Goal: Information Seeking & Learning: Learn about a topic

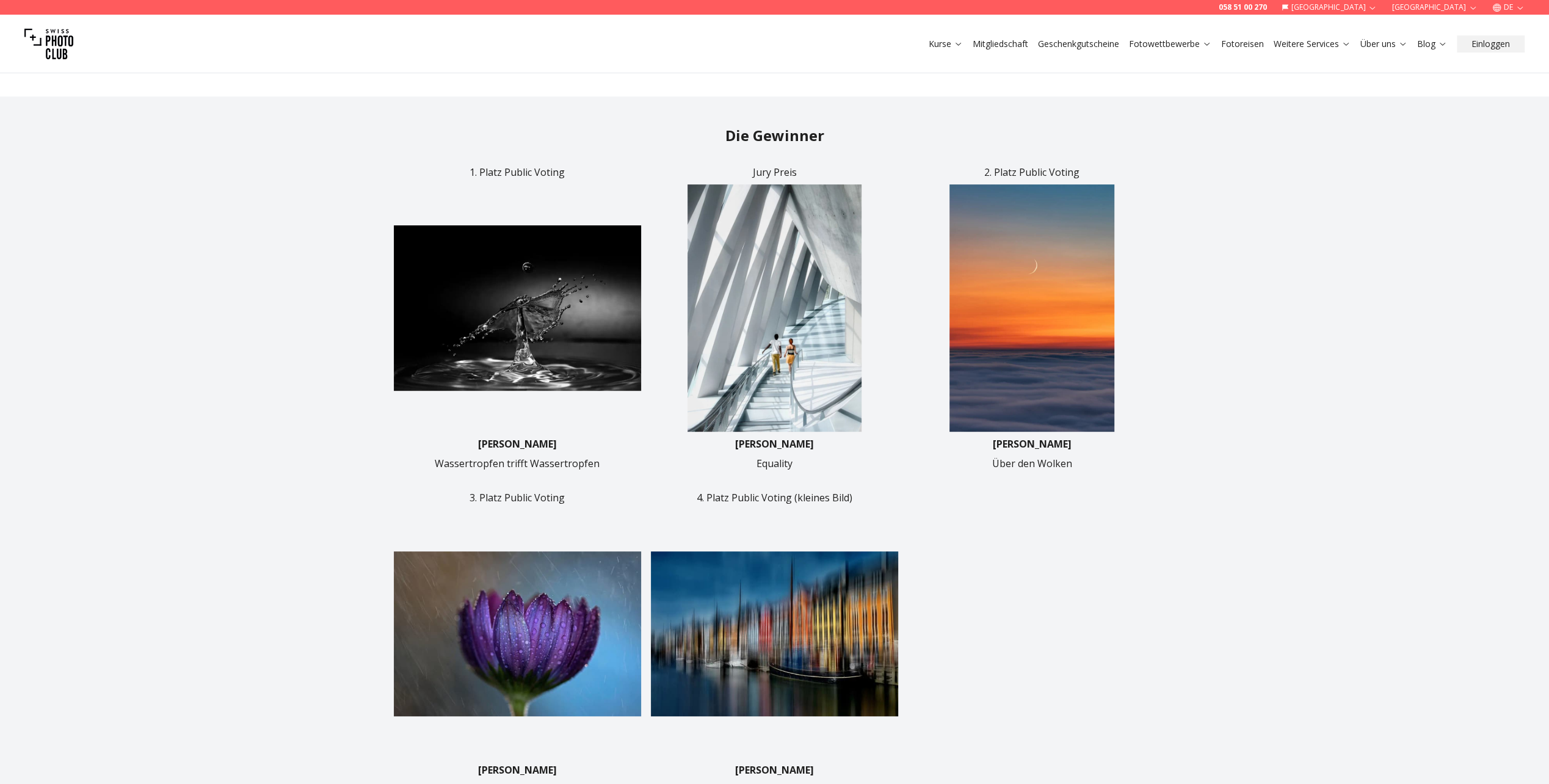
scroll to position [489, 0]
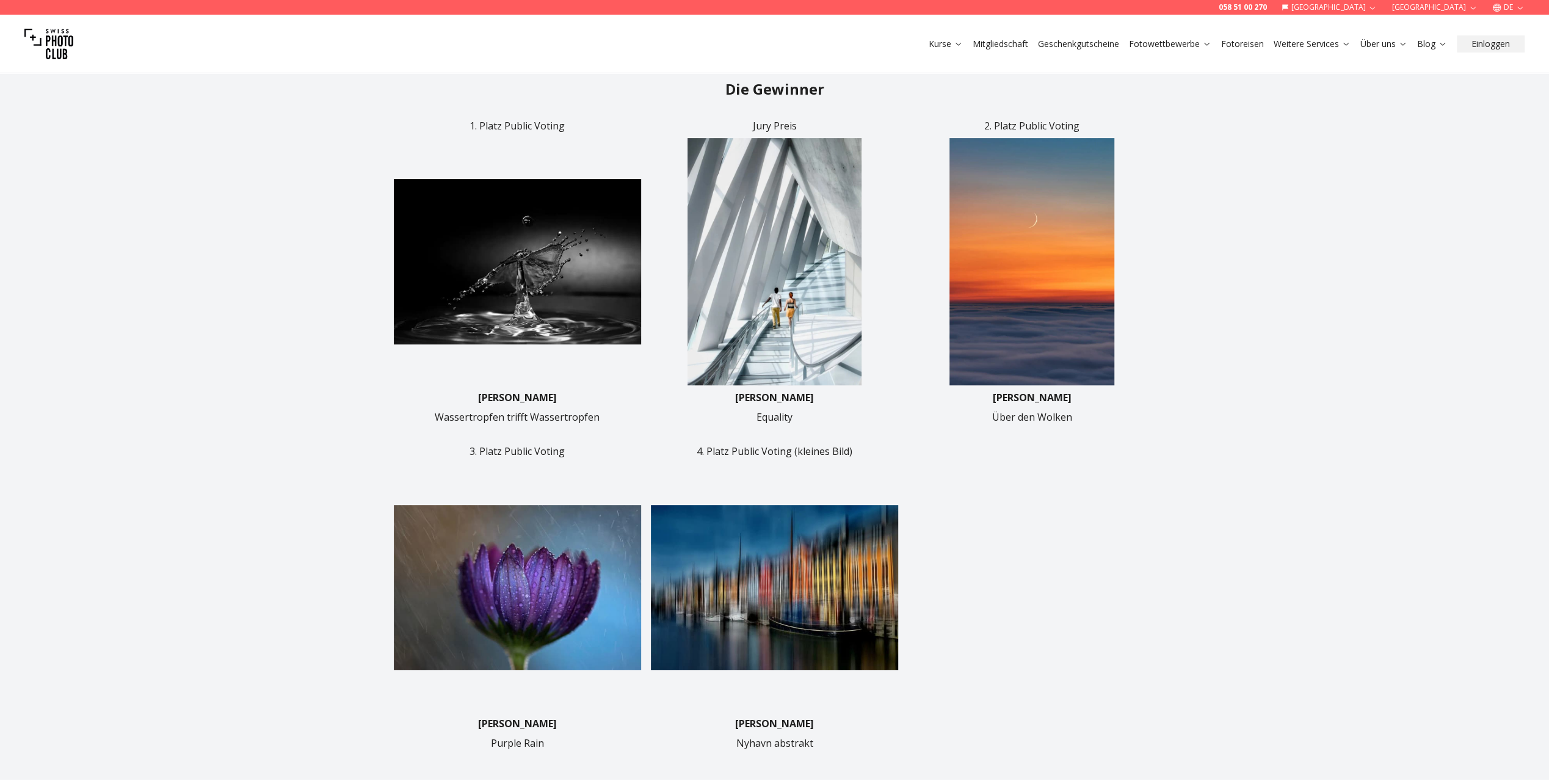
click at [770, 287] on img at bounding box center [775, 262] width 247 height 247
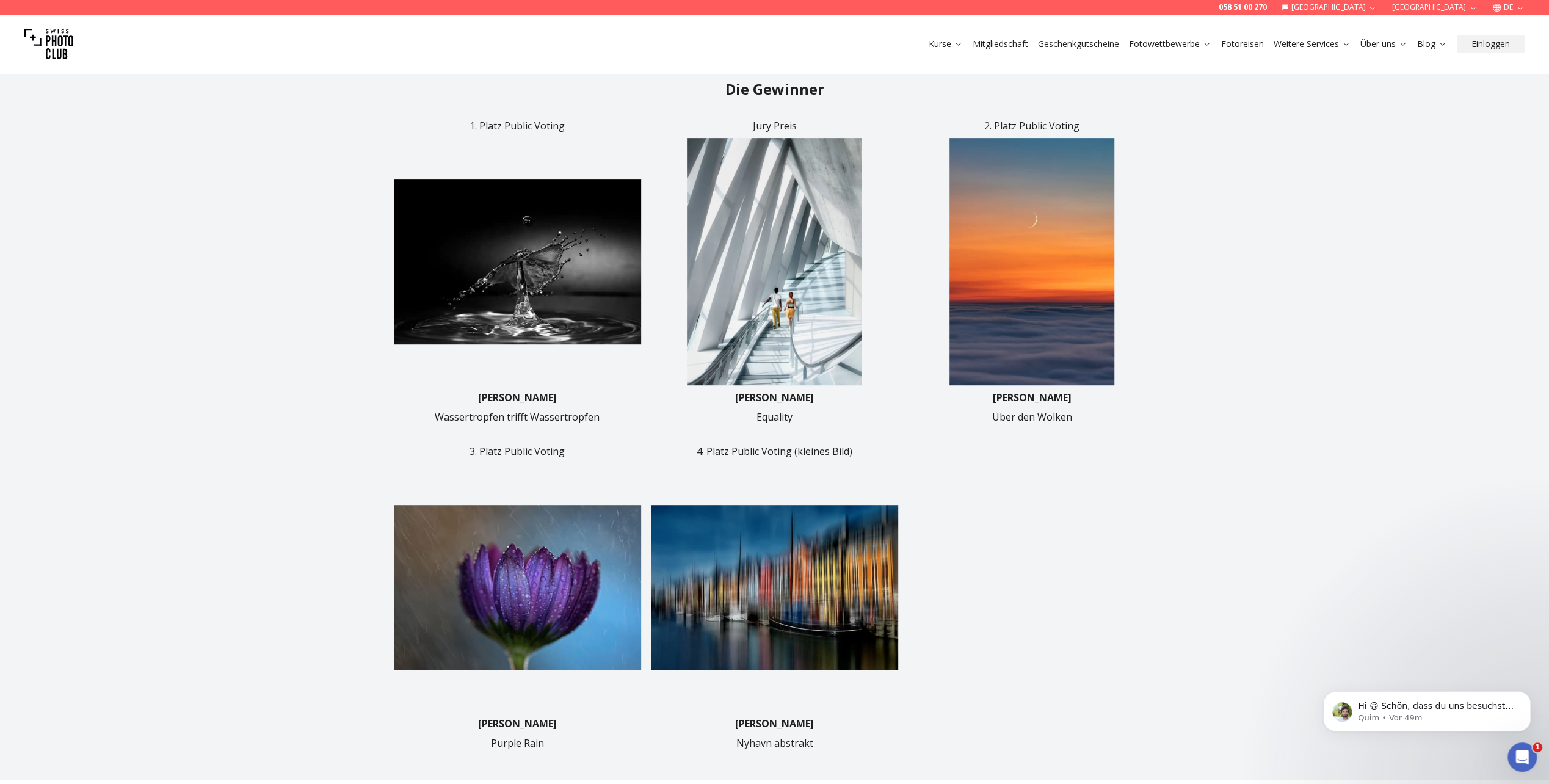
scroll to position [0, 0]
click at [877, 279] on img at bounding box center [775, 262] width 247 height 247
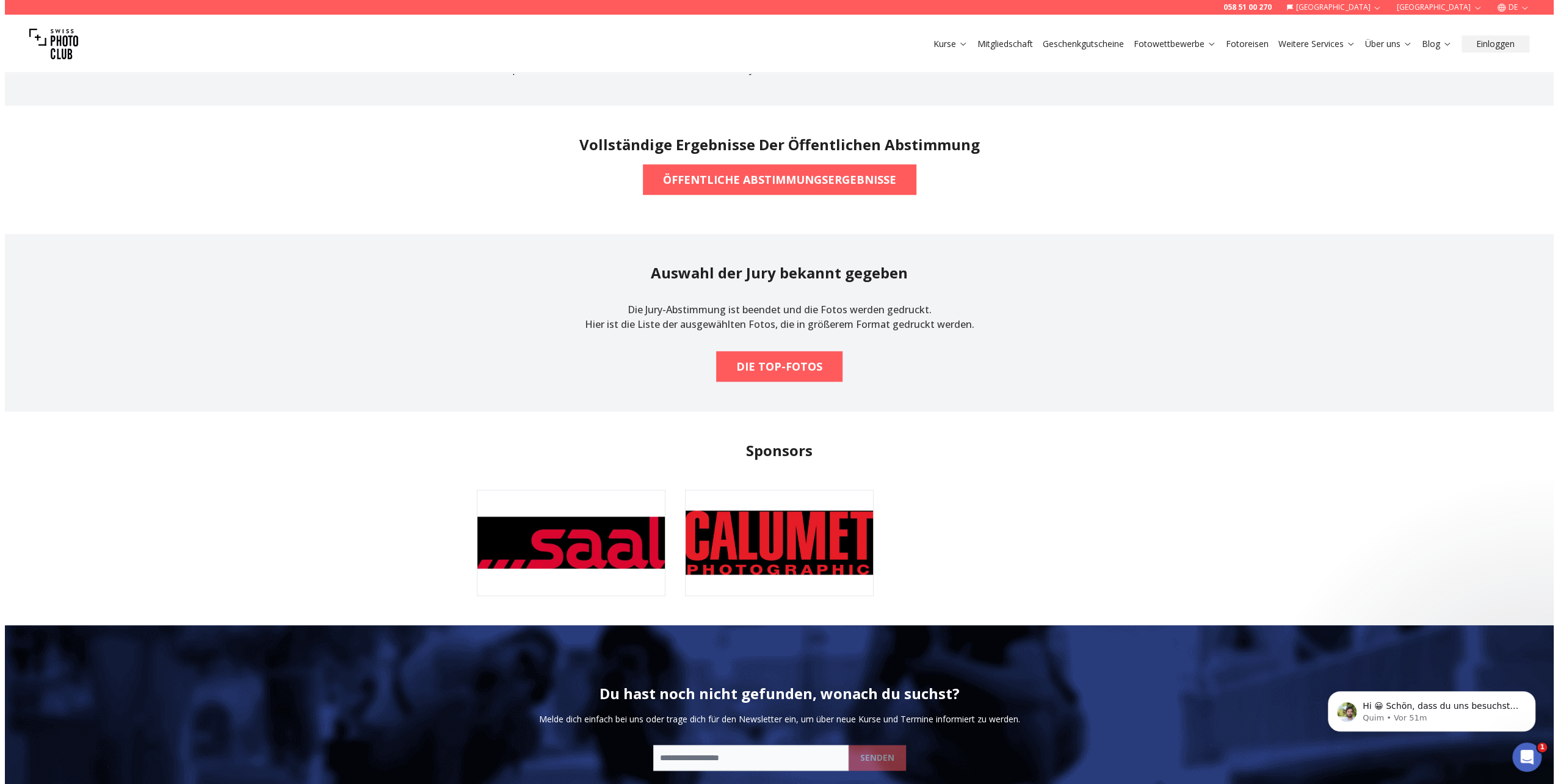
scroll to position [1098, 0]
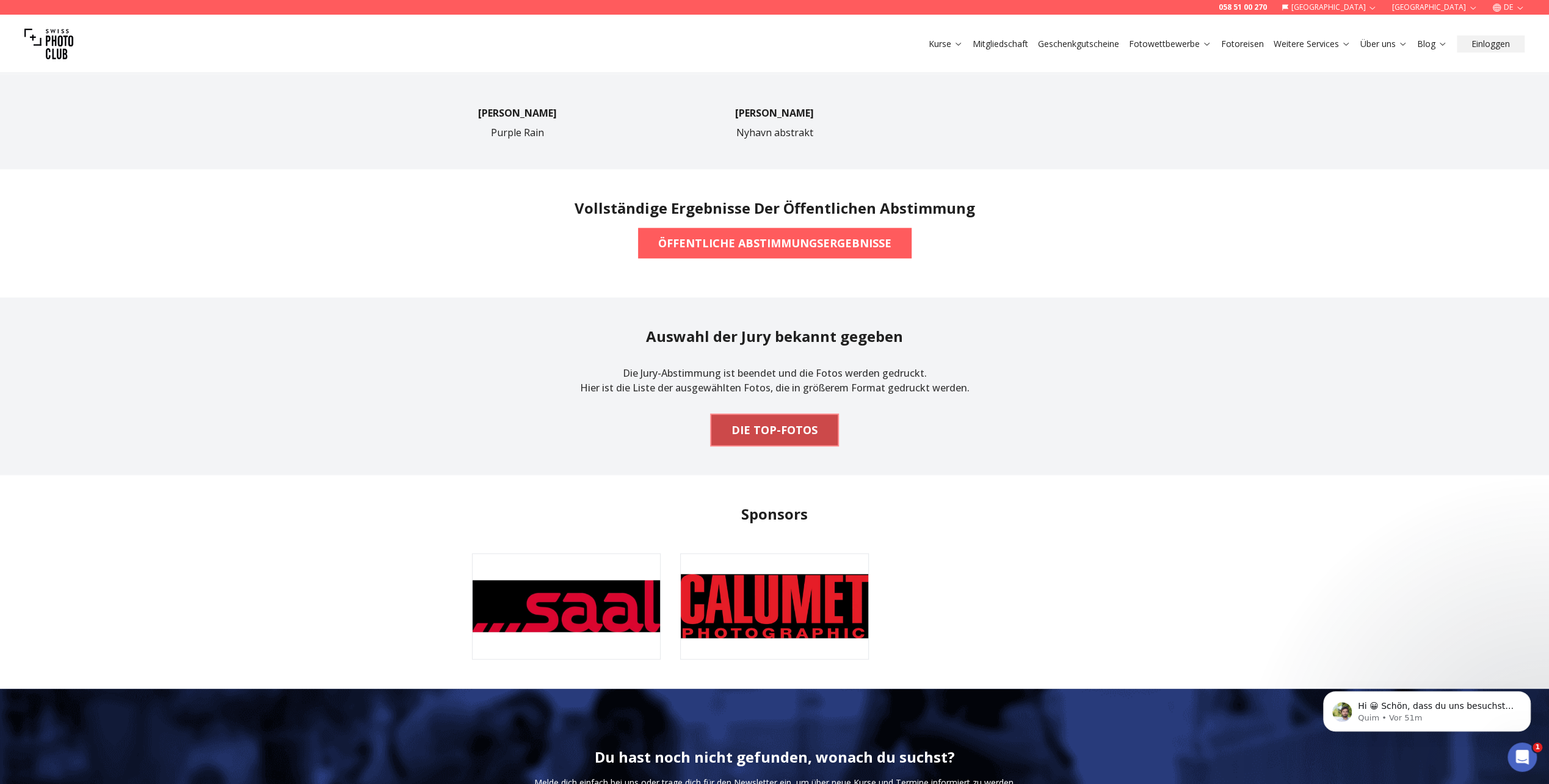
click at [788, 423] on b "DIE TOP-FOTOS" at bounding box center [775, 429] width 86 height 17
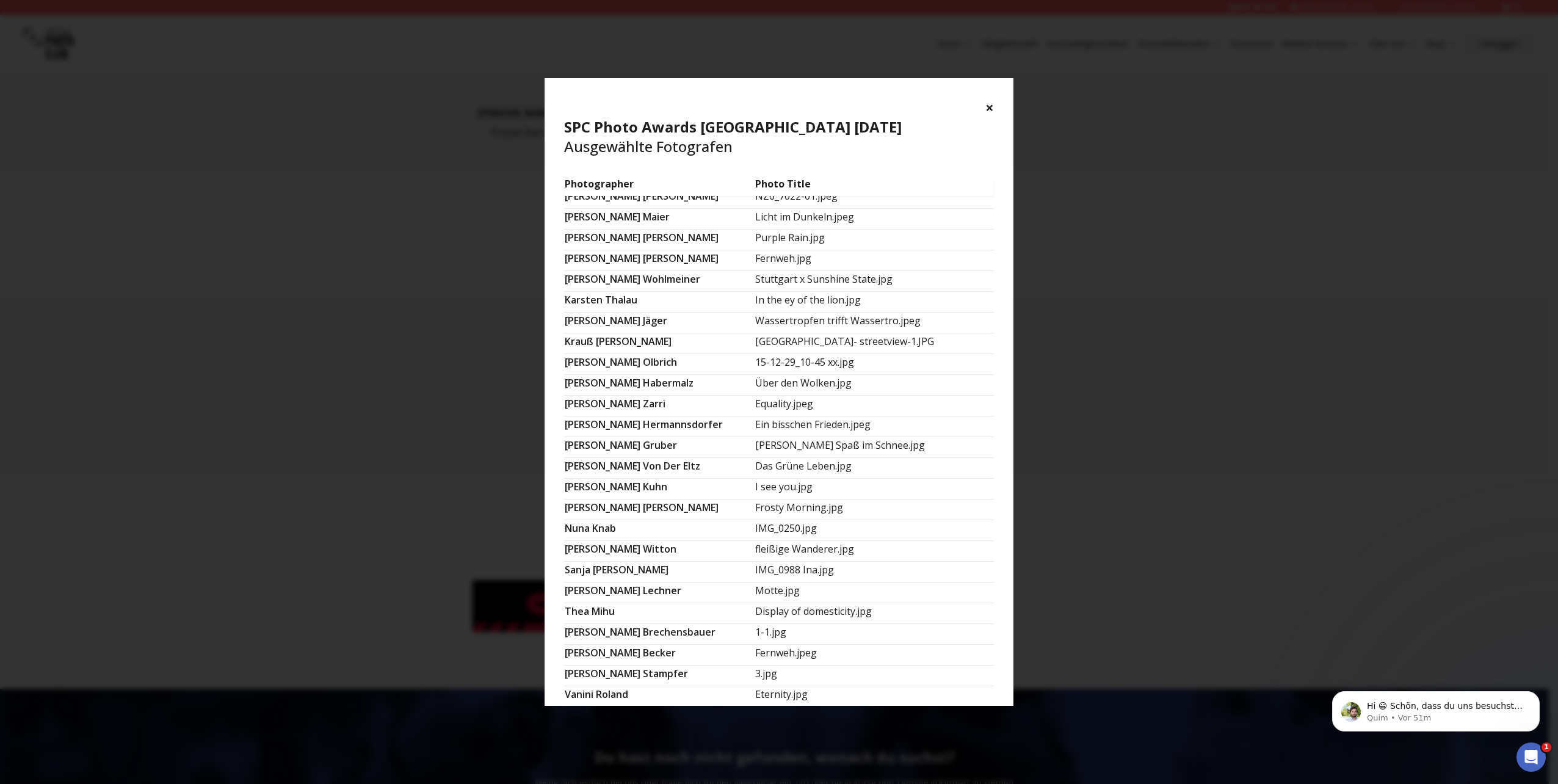
scroll to position [168, 0]
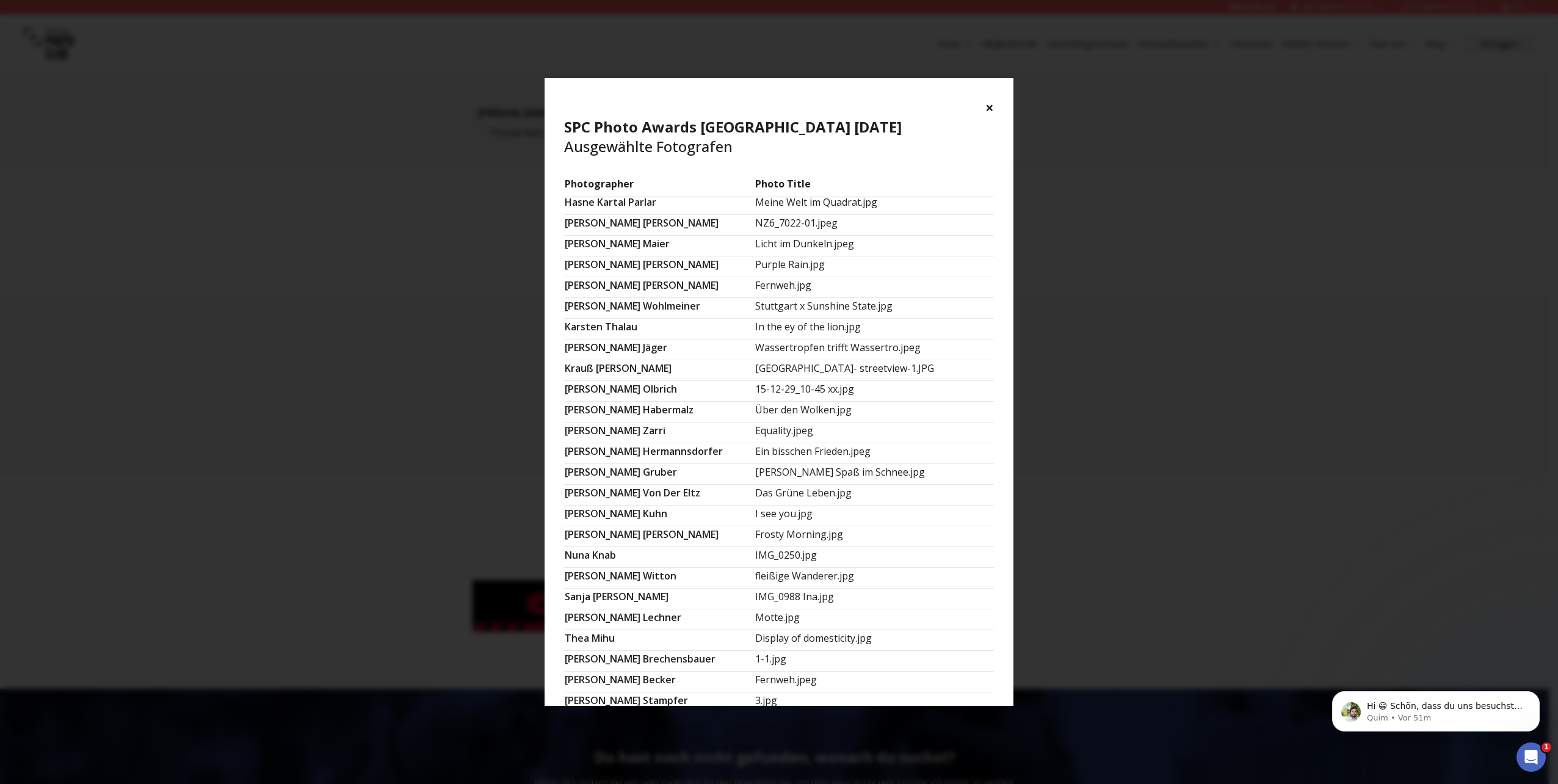
click at [991, 106] on button "×" at bounding box center [990, 108] width 9 height 20
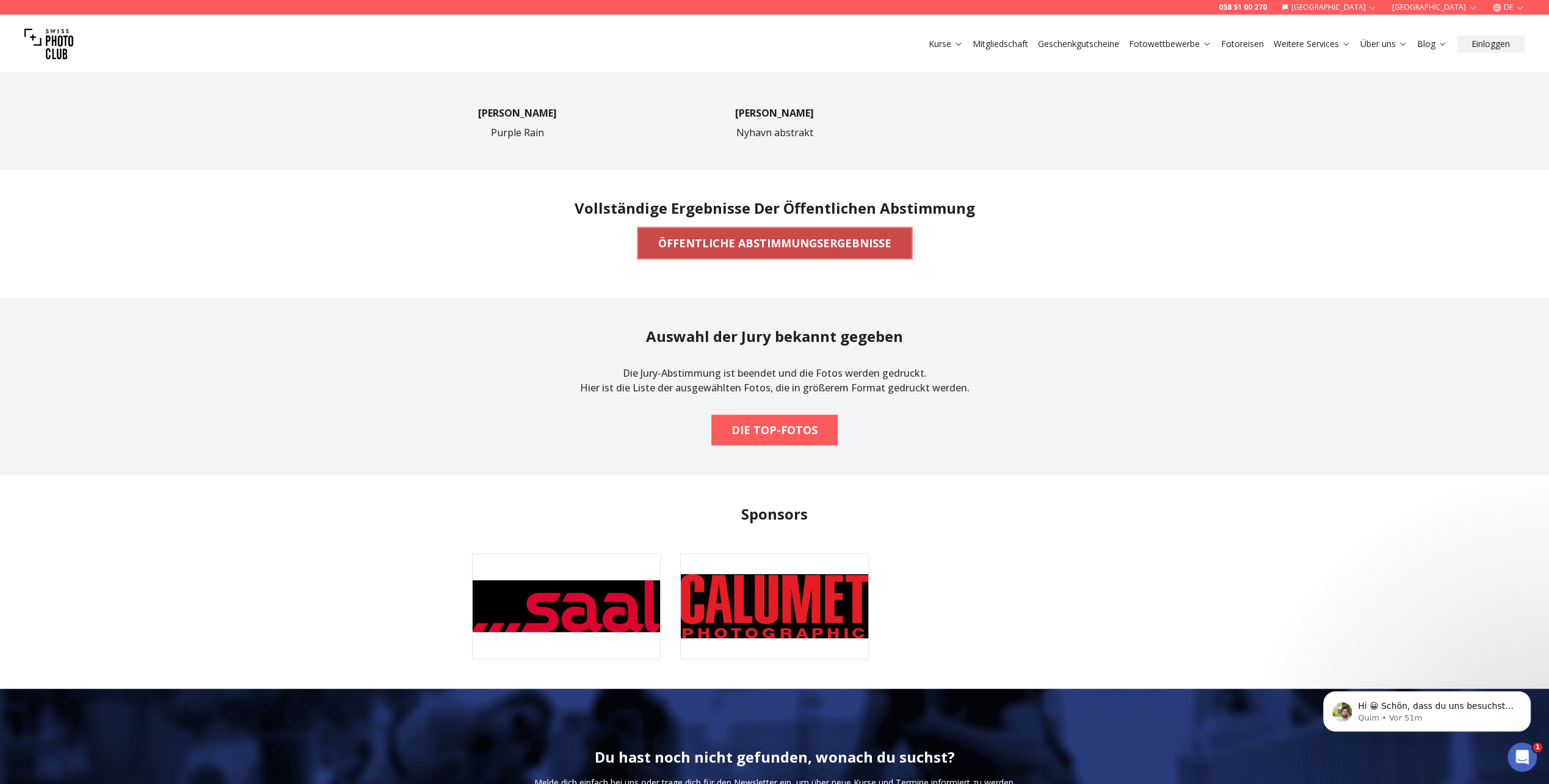
click at [816, 232] on span "ÖFFENTLICHE ABSTIMMUNGSERGEBNISSE" at bounding box center [775, 243] width 253 height 27
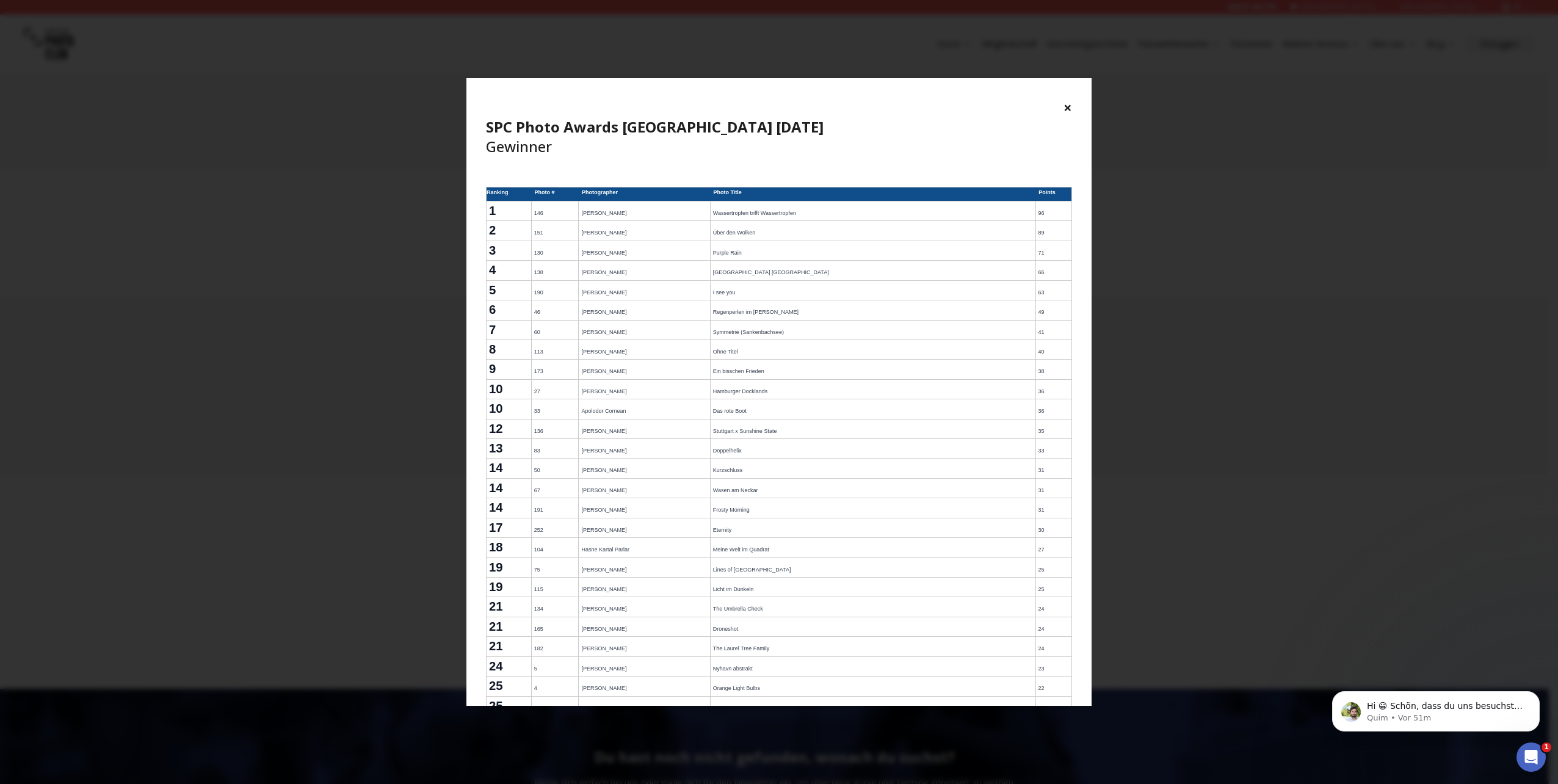
click at [1066, 105] on button "×" at bounding box center [1068, 108] width 9 height 20
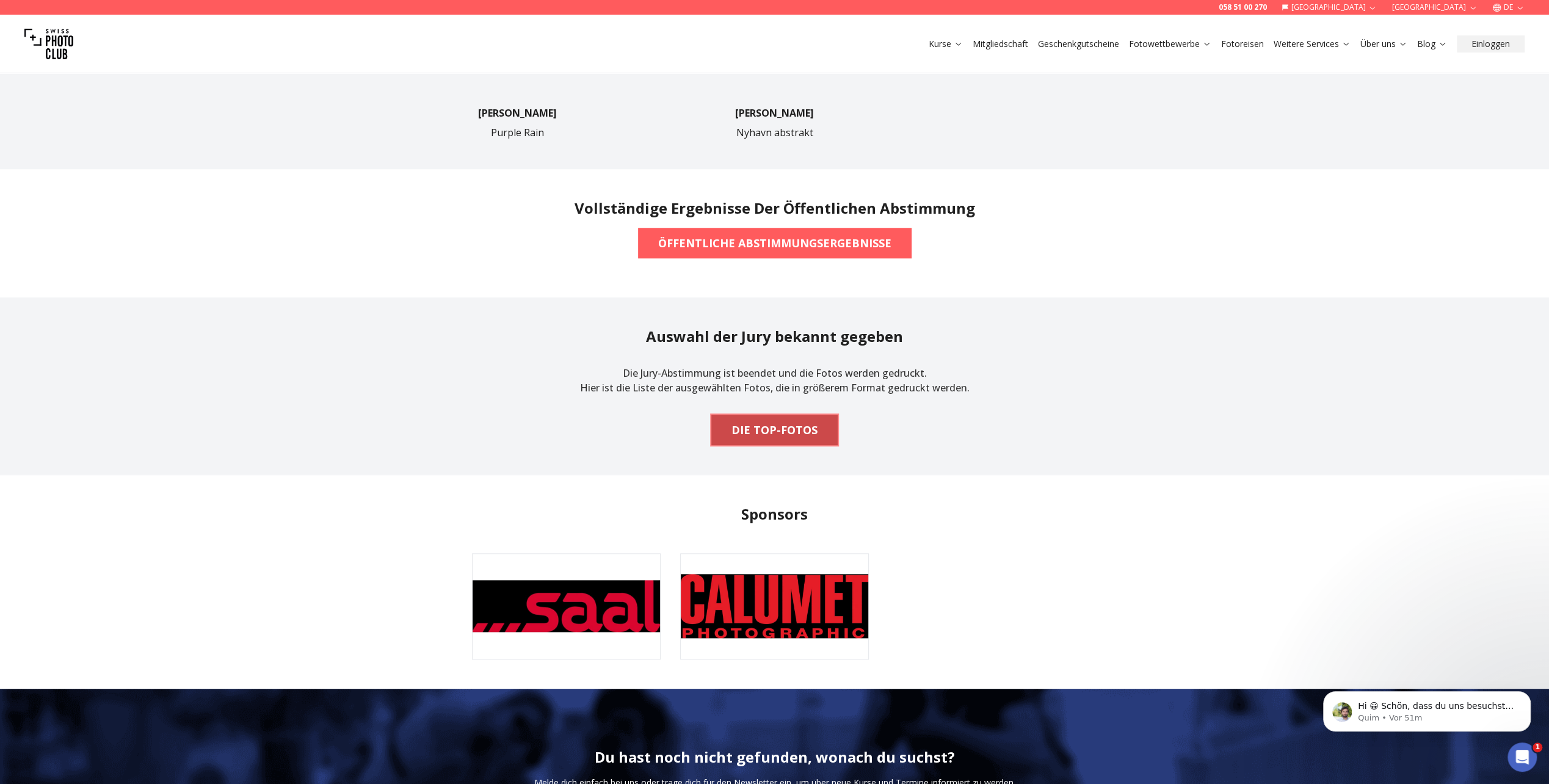
click at [790, 426] on b "DIE TOP-FOTOS" at bounding box center [775, 429] width 86 height 17
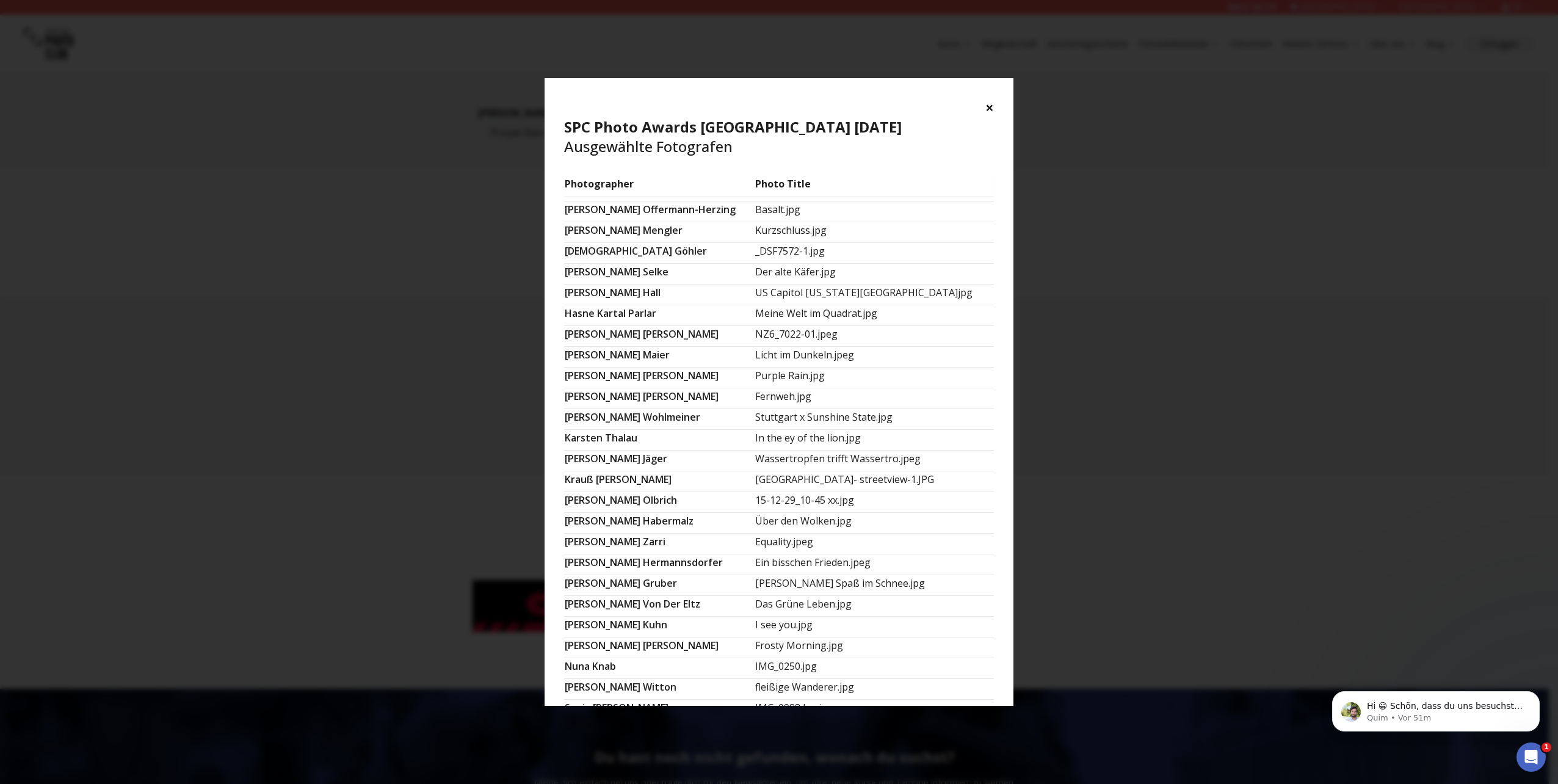
scroll to position [230, 0]
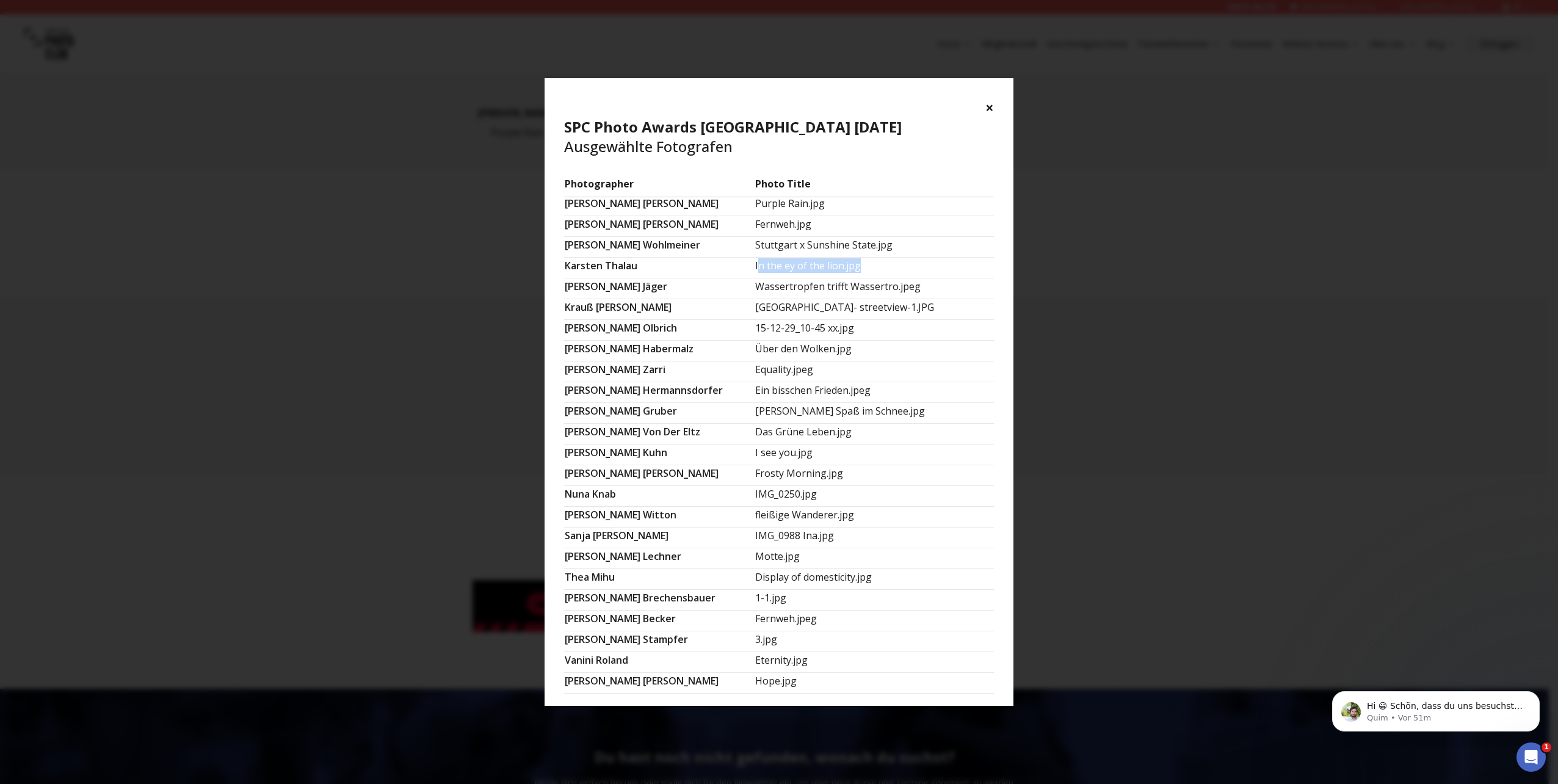
drag, startPoint x: 788, startPoint y: 261, endPoint x: 917, endPoint y: 264, distance: 129.0
click at [917, 264] on td "In the ey of the lion.jpg" at bounding box center [874, 268] width 239 height 20
drag, startPoint x: 917, startPoint y: 264, endPoint x: 810, endPoint y: 265, distance: 107.0
click at [810, 265] on td "In the ey of the lion.jpg" at bounding box center [874, 268] width 239 height 20
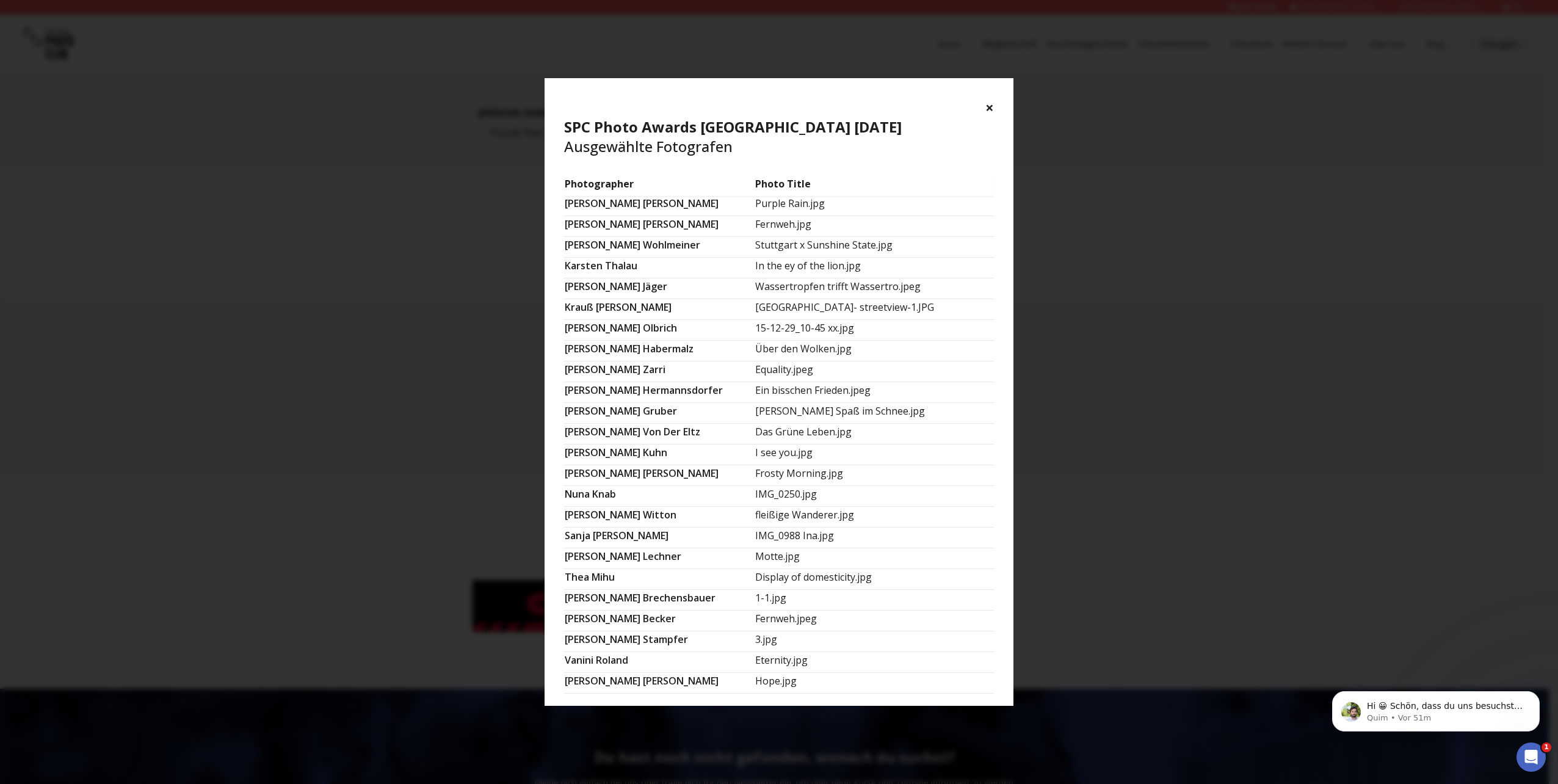
scroll to position [168, 0]
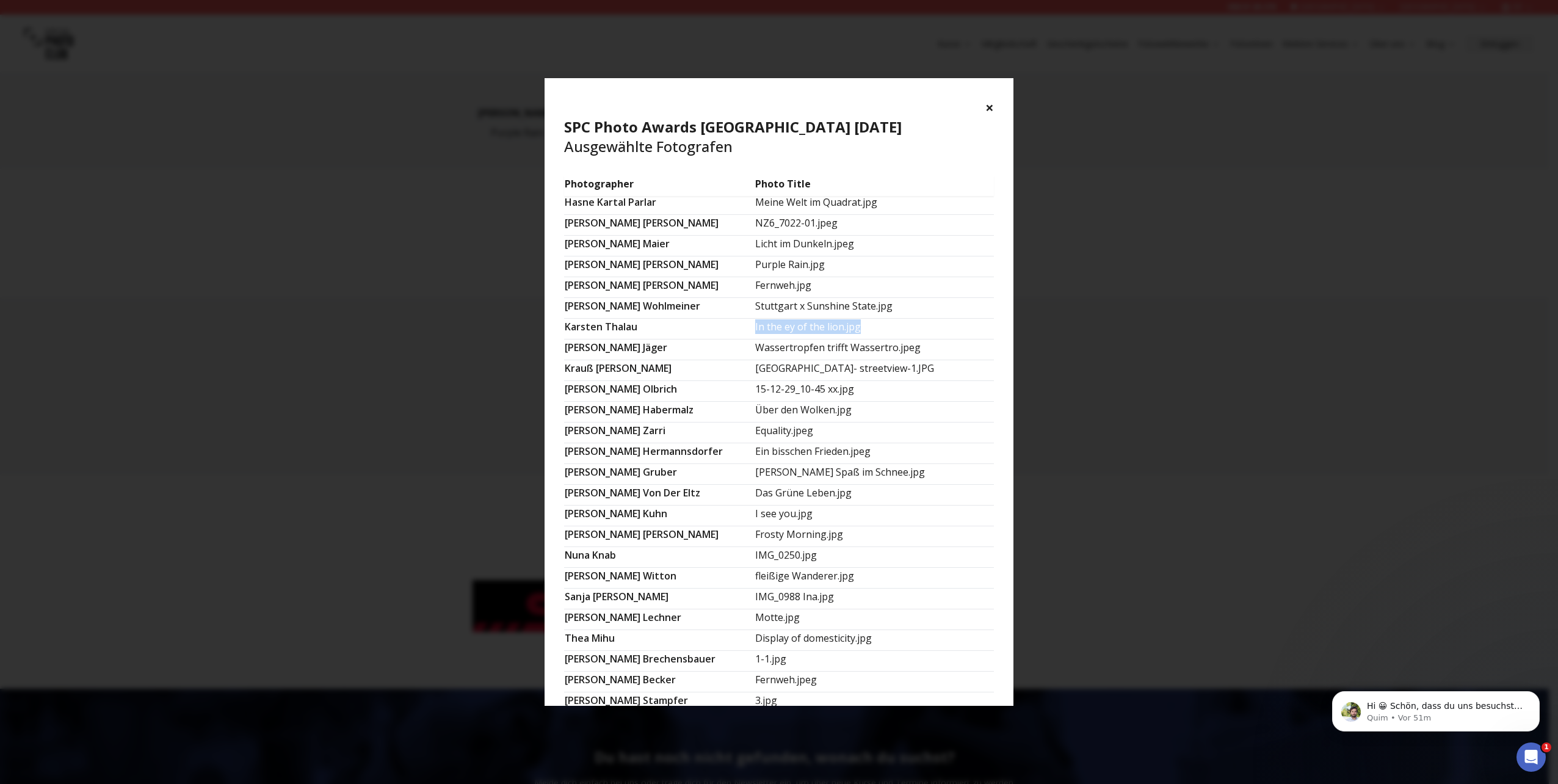
drag, startPoint x: 762, startPoint y: 325, endPoint x: 878, endPoint y: 326, distance: 116.0
click at [878, 326] on tr "[PERSON_NAME] In the ey of the lion.jpg" at bounding box center [779, 329] width 430 height 20
click at [990, 111] on button "×" at bounding box center [990, 108] width 9 height 20
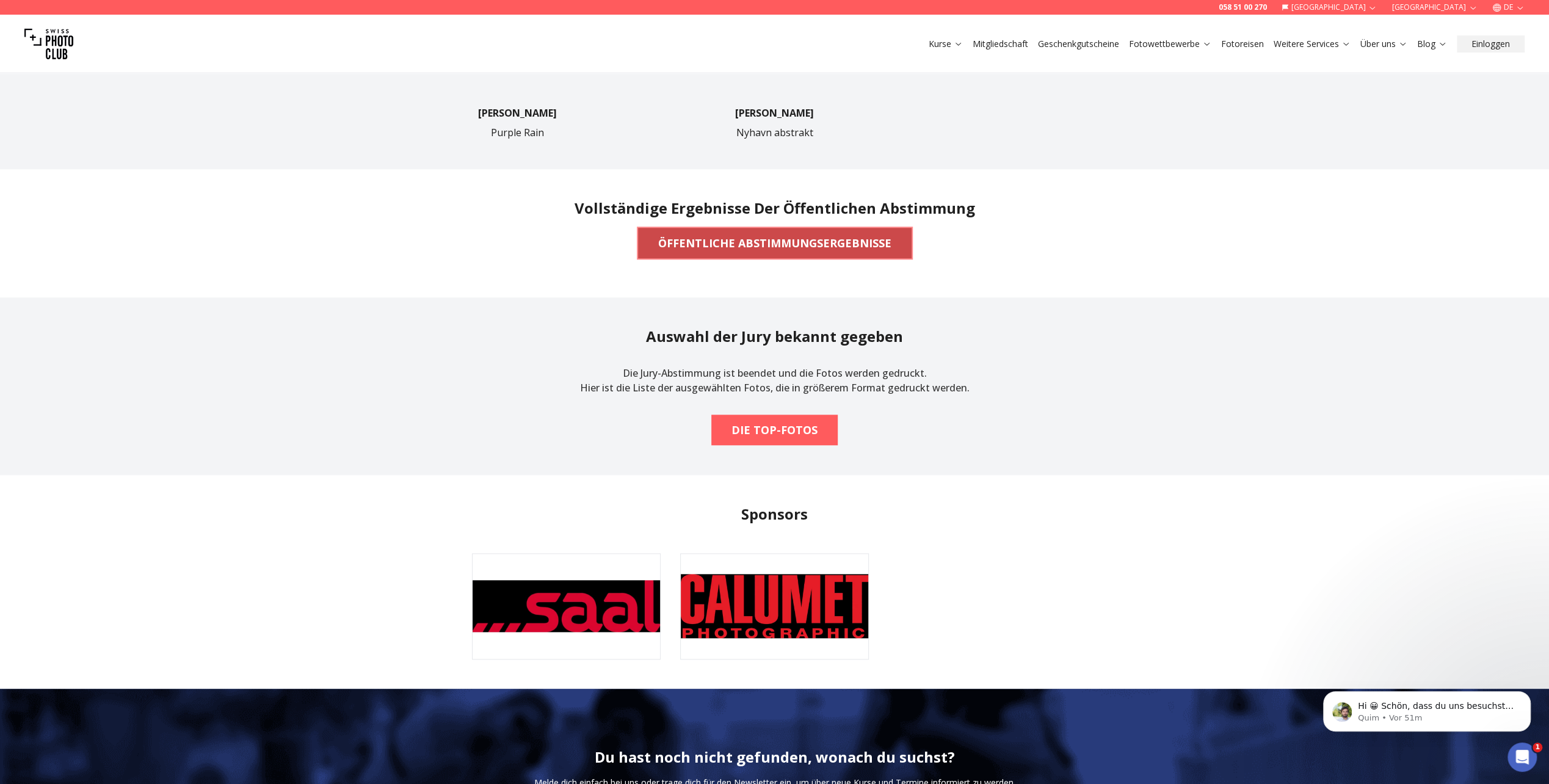
click at [789, 244] on b "ÖFFENTLICHE ABSTIMMUNGSERGEBNISSE" at bounding box center [775, 242] width 233 height 17
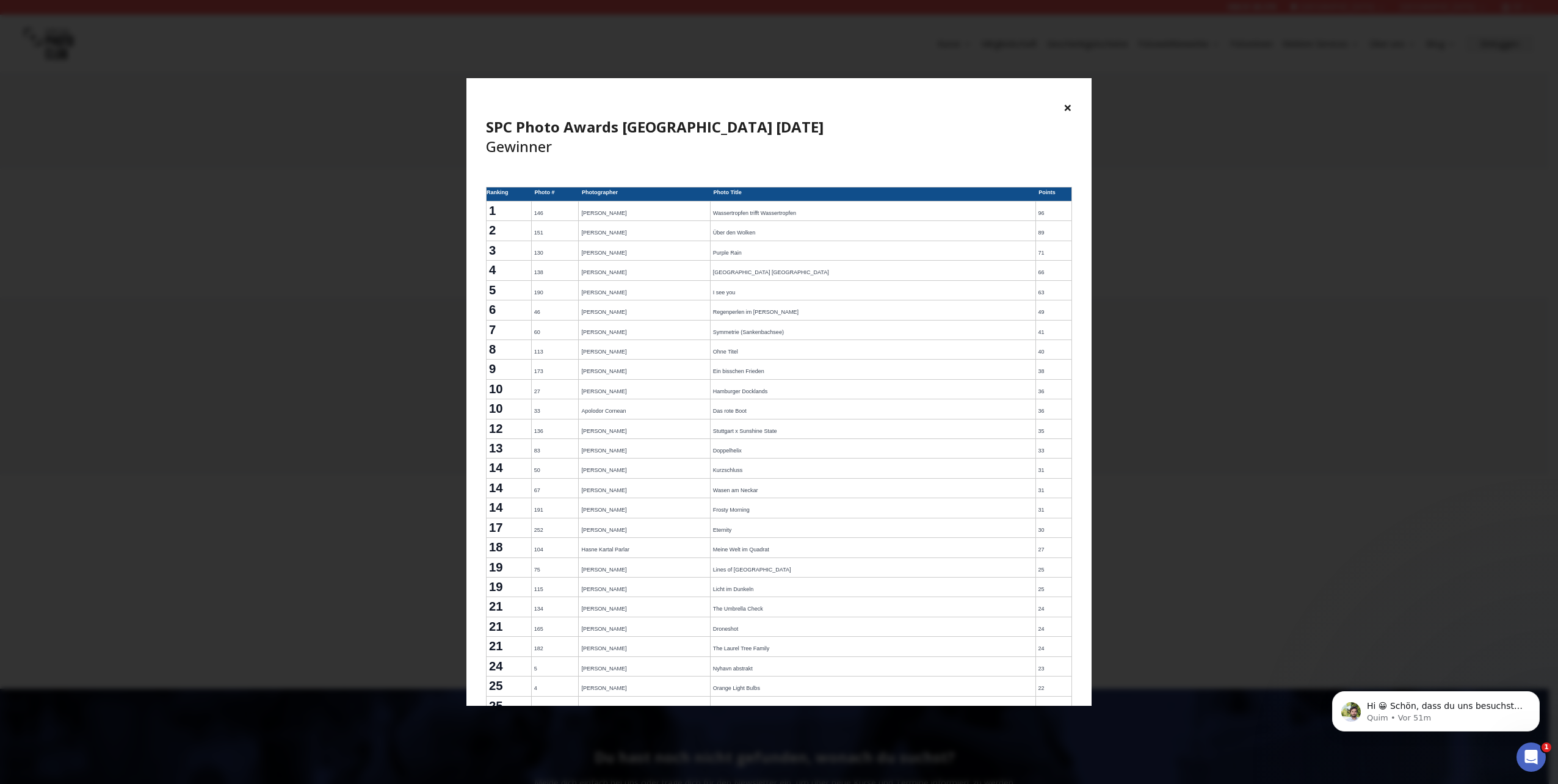
click at [1068, 108] on button "×" at bounding box center [1068, 108] width 9 height 20
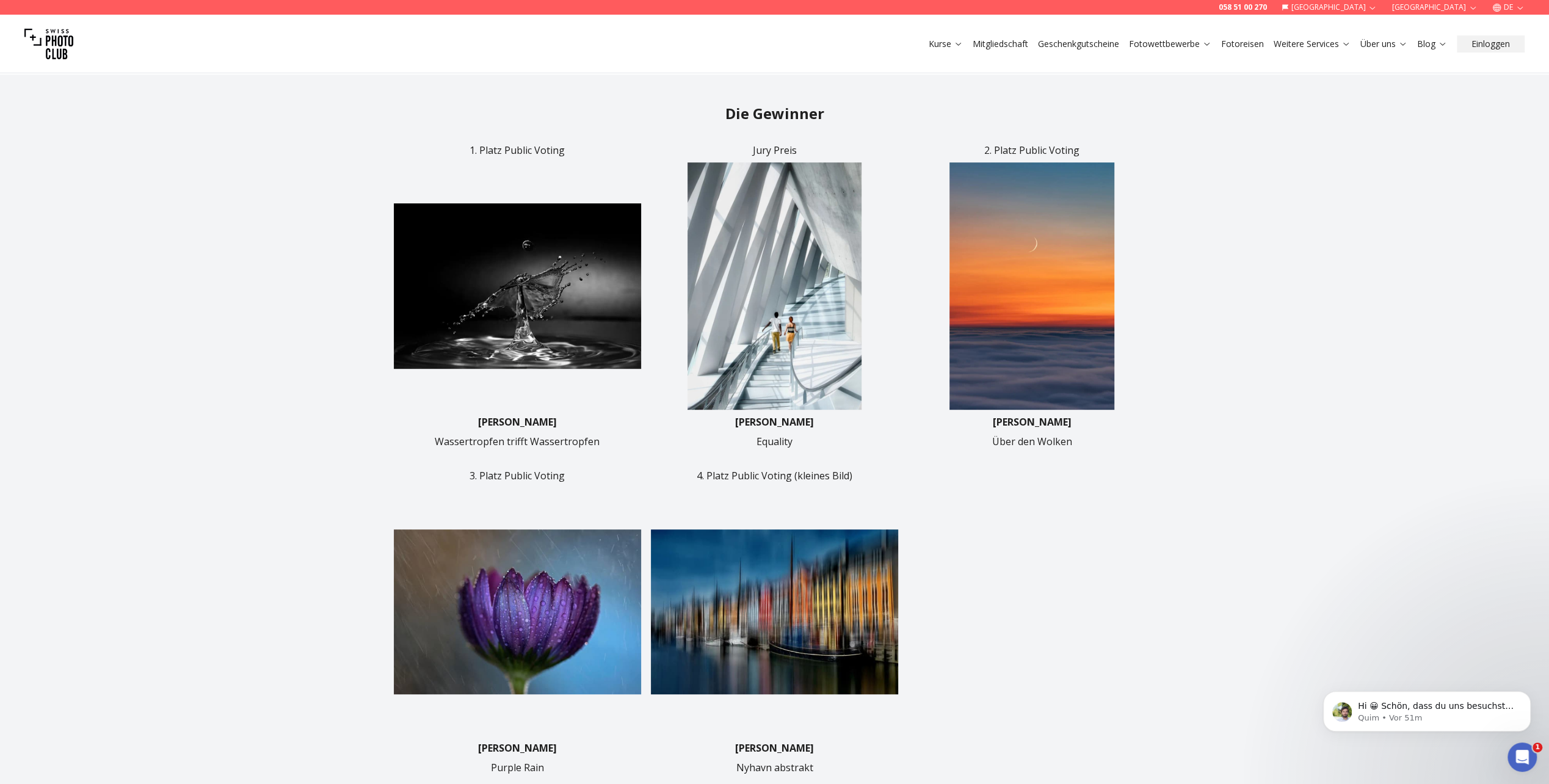
scroll to position [305, 0]
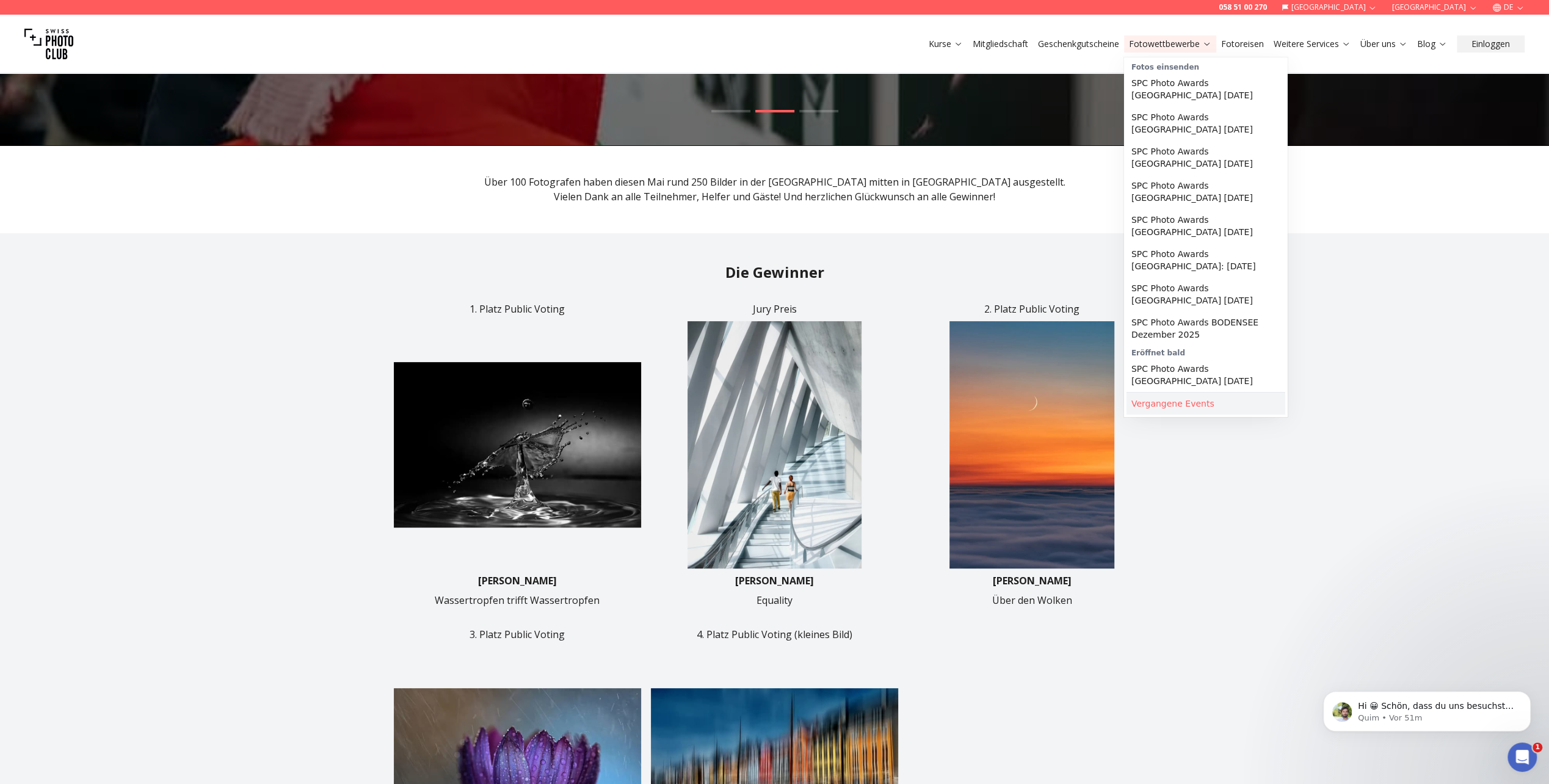
click at [1231, 393] on link "Vergangene Events" at bounding box center [1206, 404] width 159 height 22
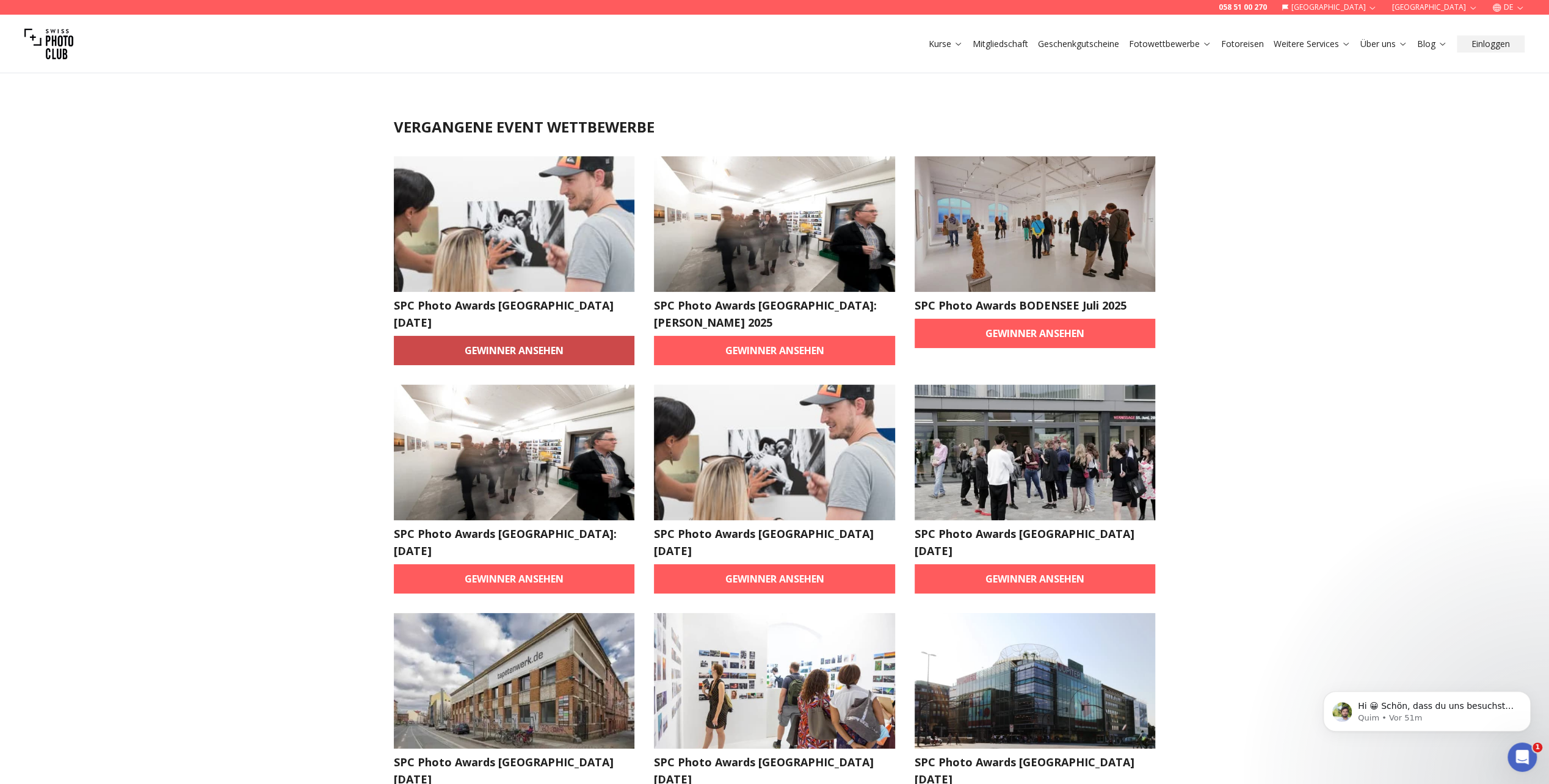
click at [547, 344] on link "Gewinner ansehen" at bounding box center [514, 350] width 241 height 29
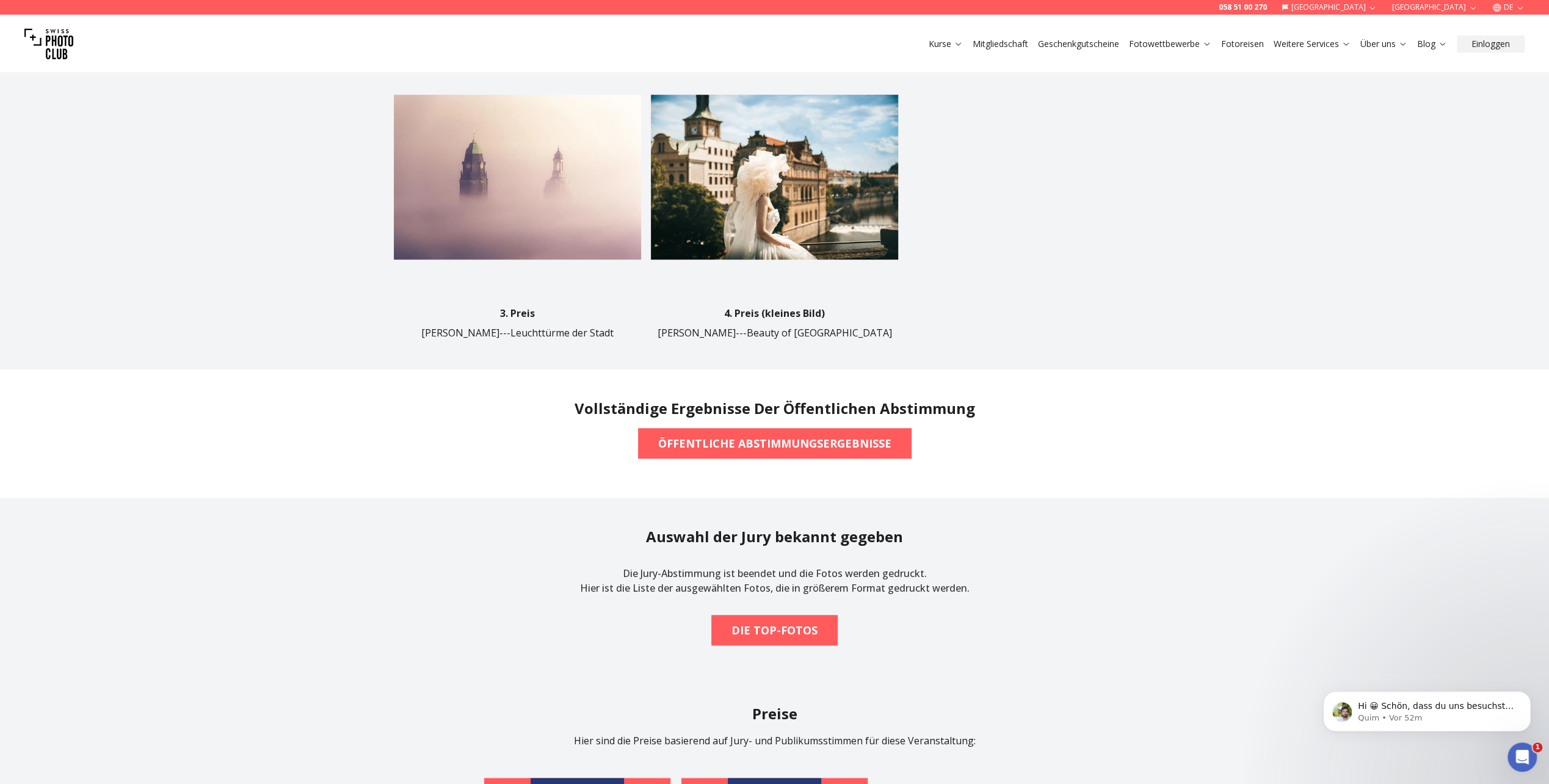
scroll to position [976, 0]
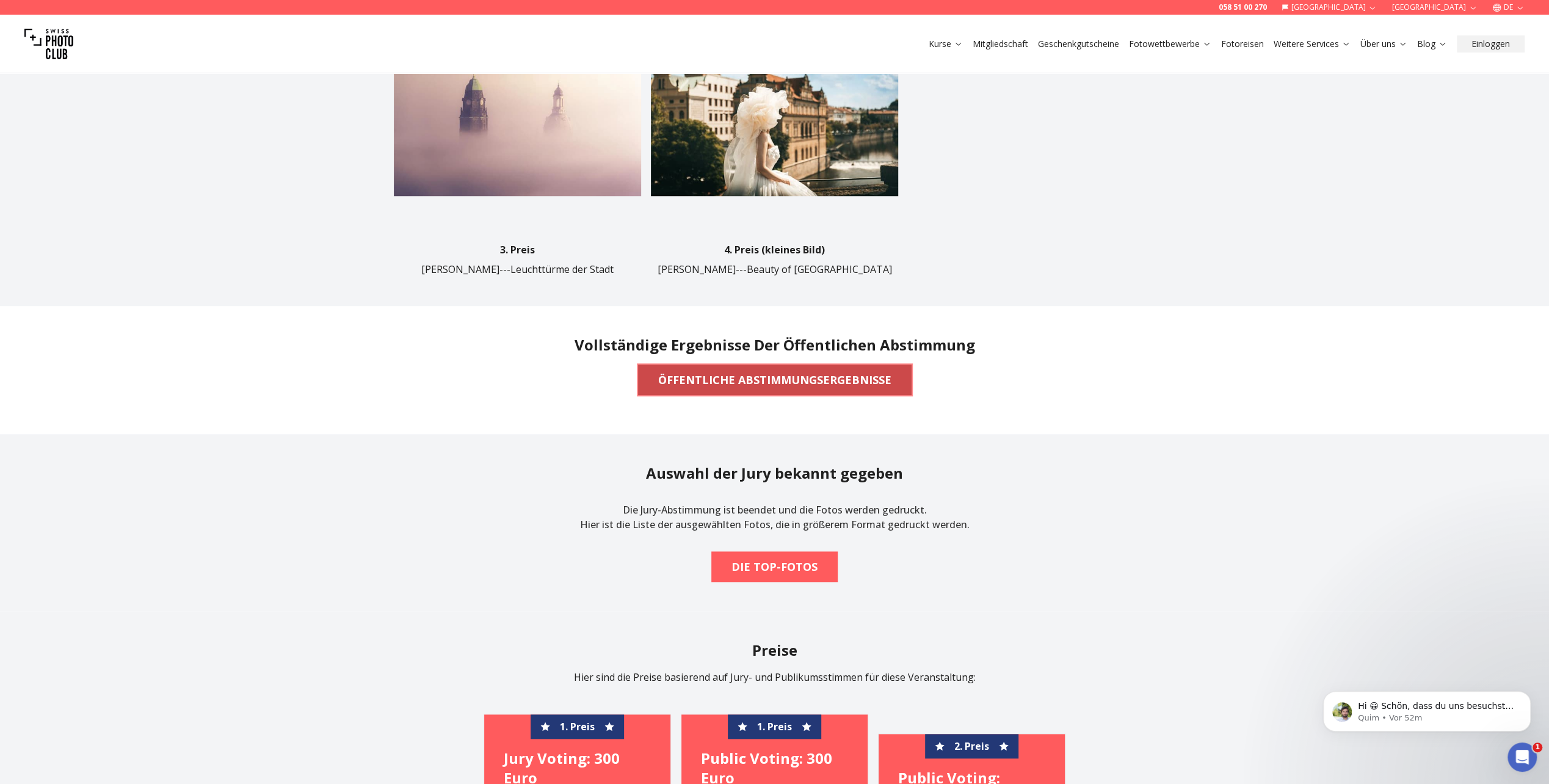
click at [792, 371] on b "ÖFFENTLICHE ABSTIMMUNGSERGEBNISSE" at bounding box center [775, 379] width 233 height 17
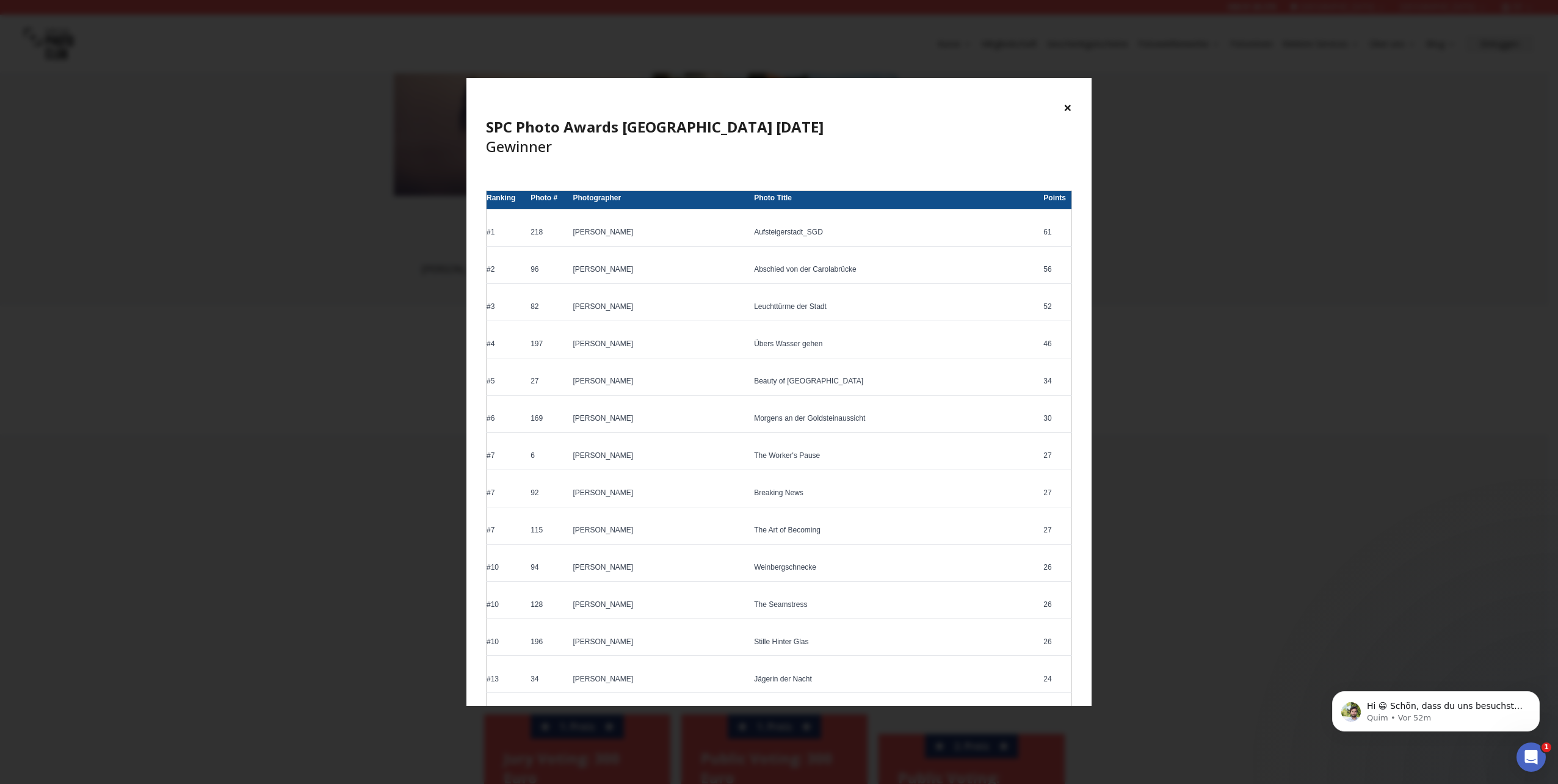
click at [1065, 108] on button "×" at bounding box center [1068, 108] width 9 height 20
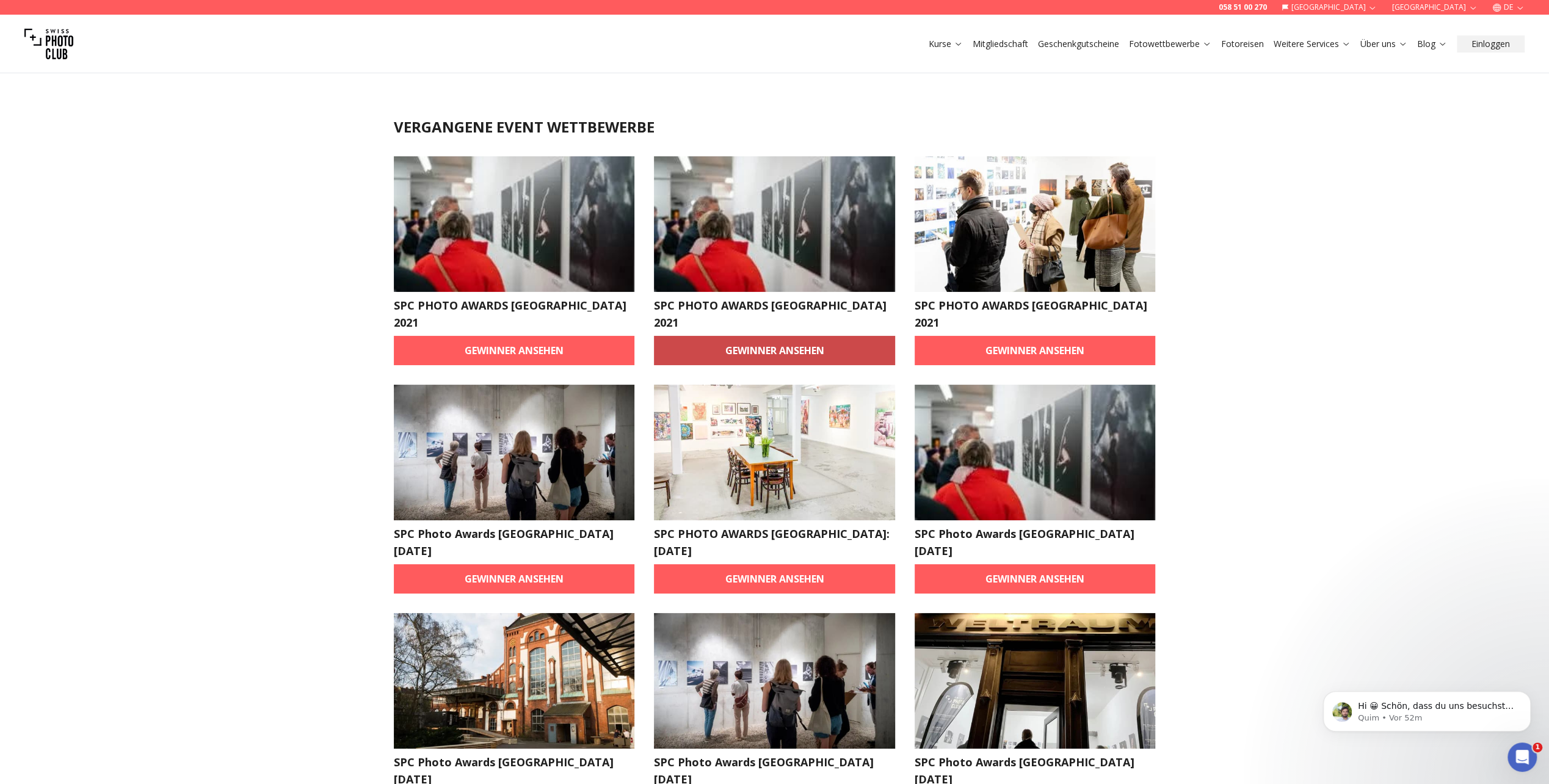
click at [786, 336] on link "Gewinner ansehen" at bounding box center [775, 350] width 241 height 29
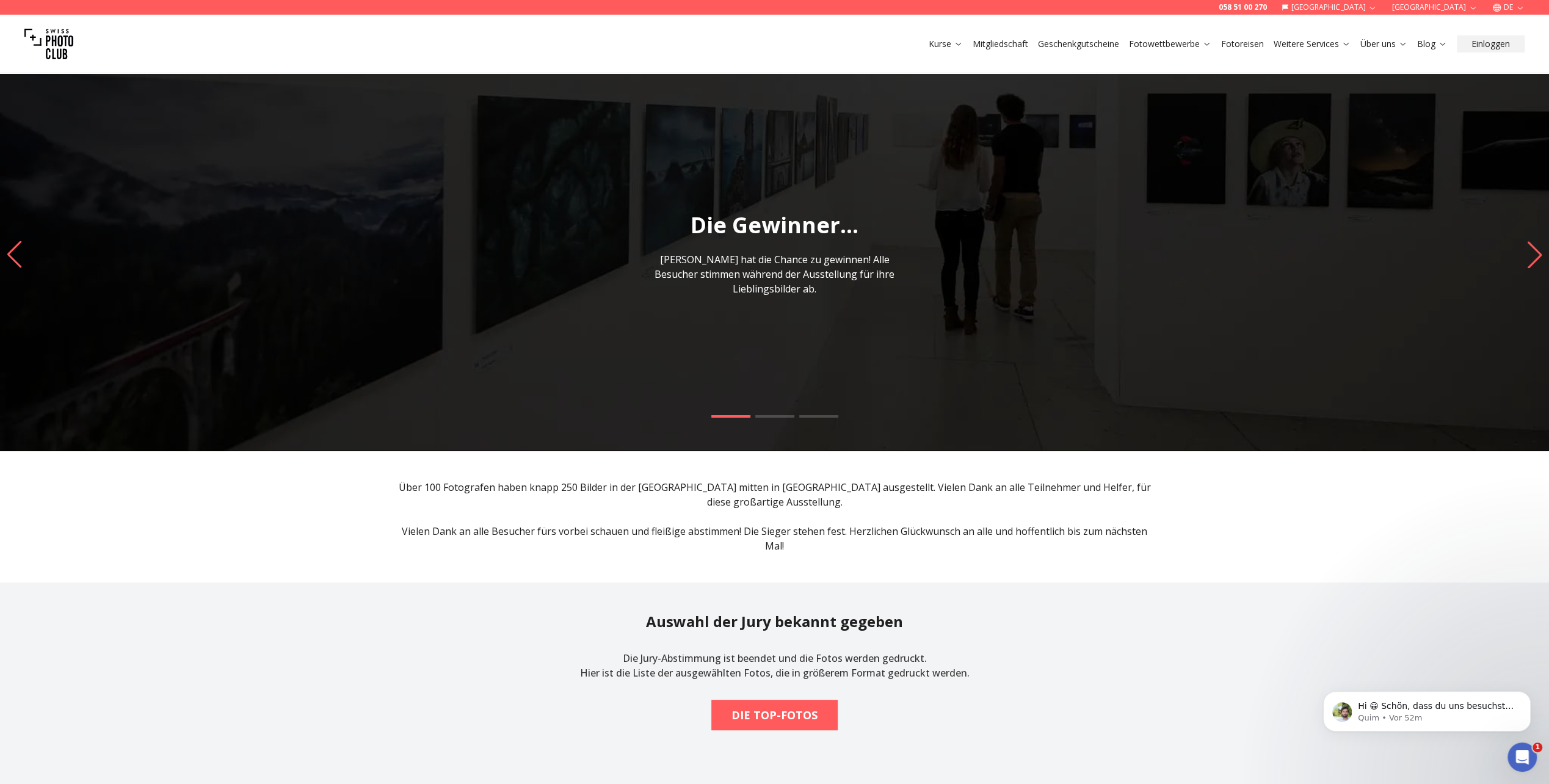
drag, startPoint x: 822, startPoint y: 430, endPoint x: 817, endPoint y: 423, distance: 8.6
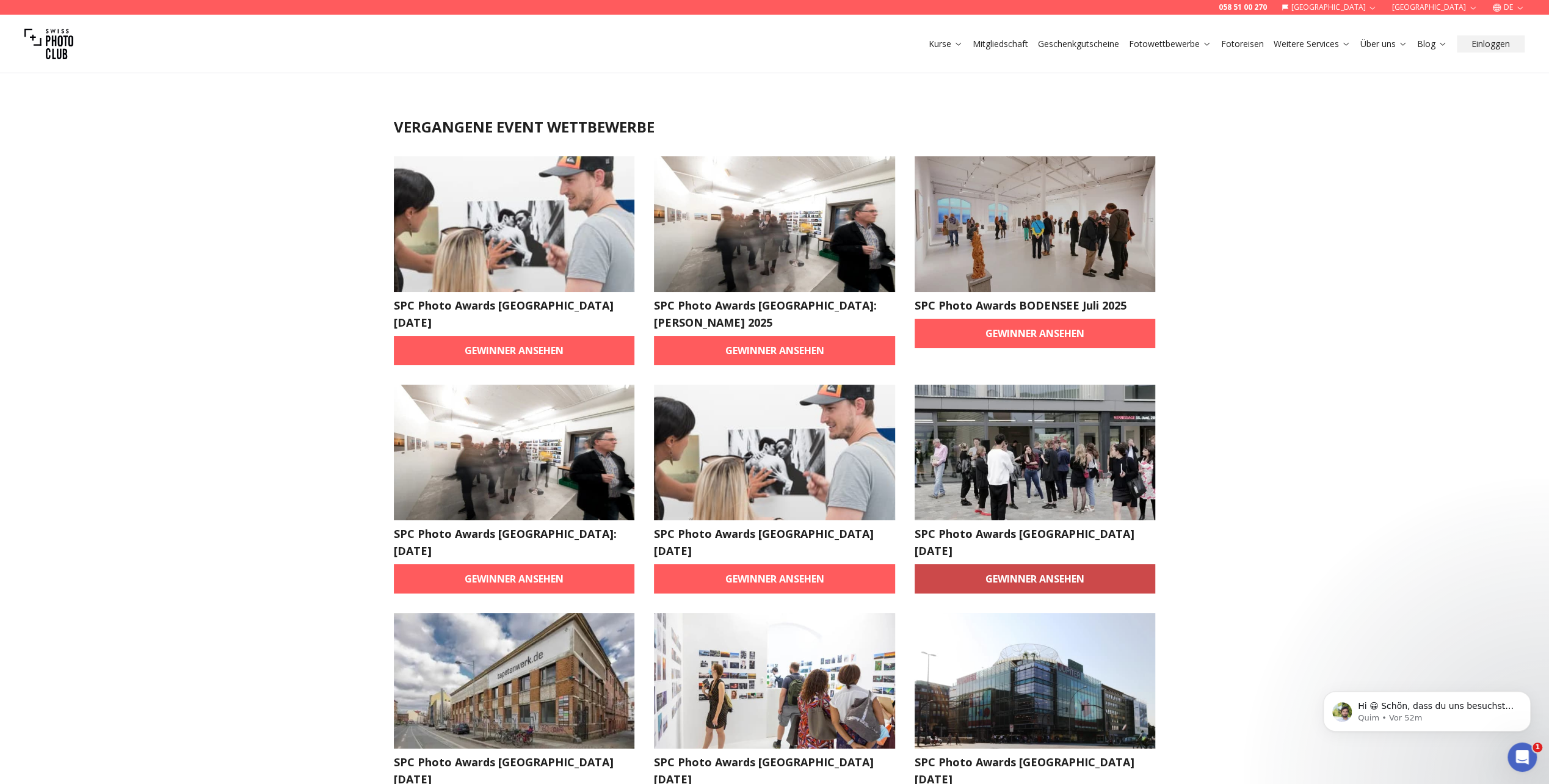
click at [1065, 564] on link "Gewinner ansehen" at bounding box center [1035, 578] width 241 height 29
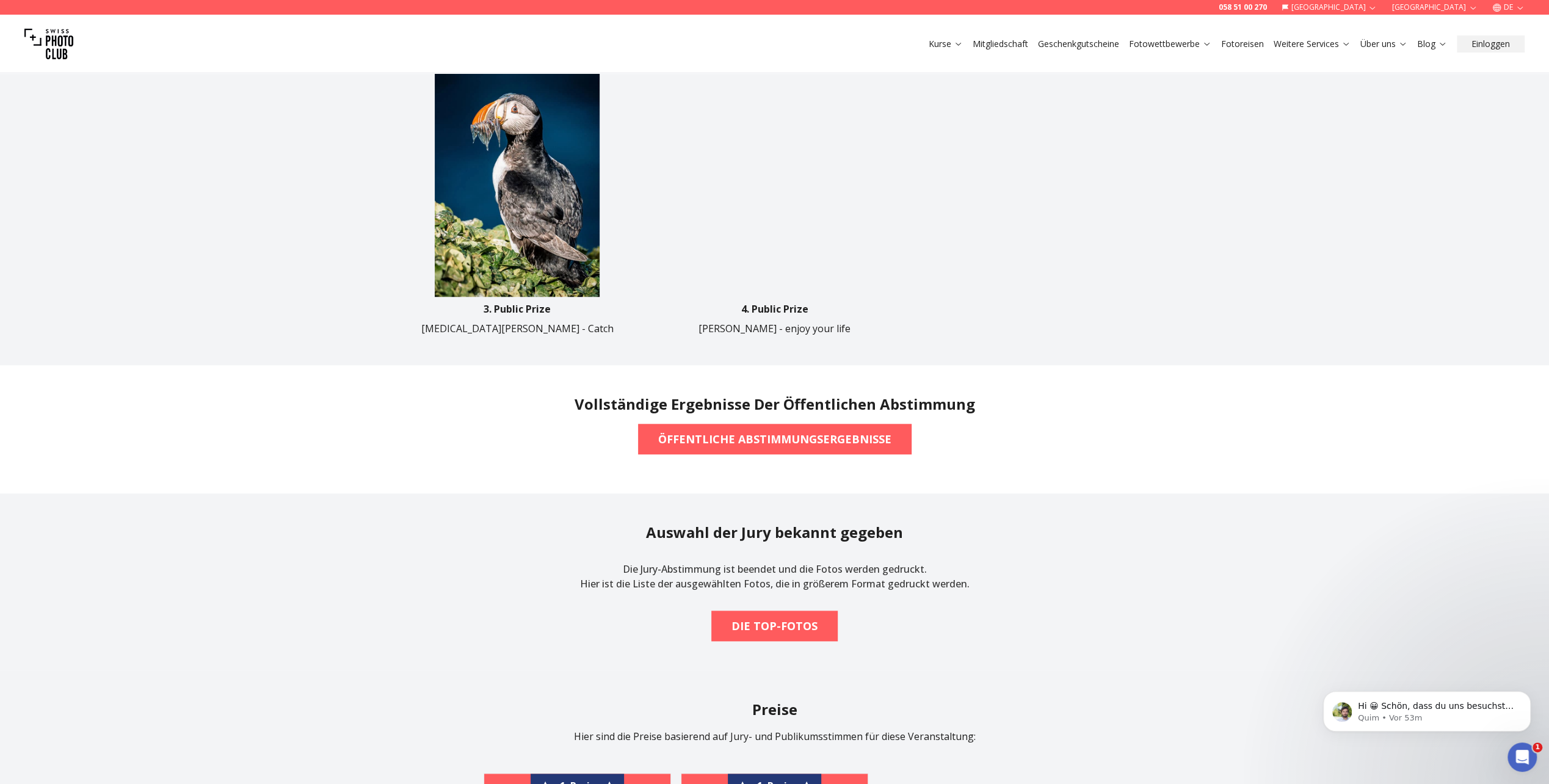
scroll to position [976, 0]
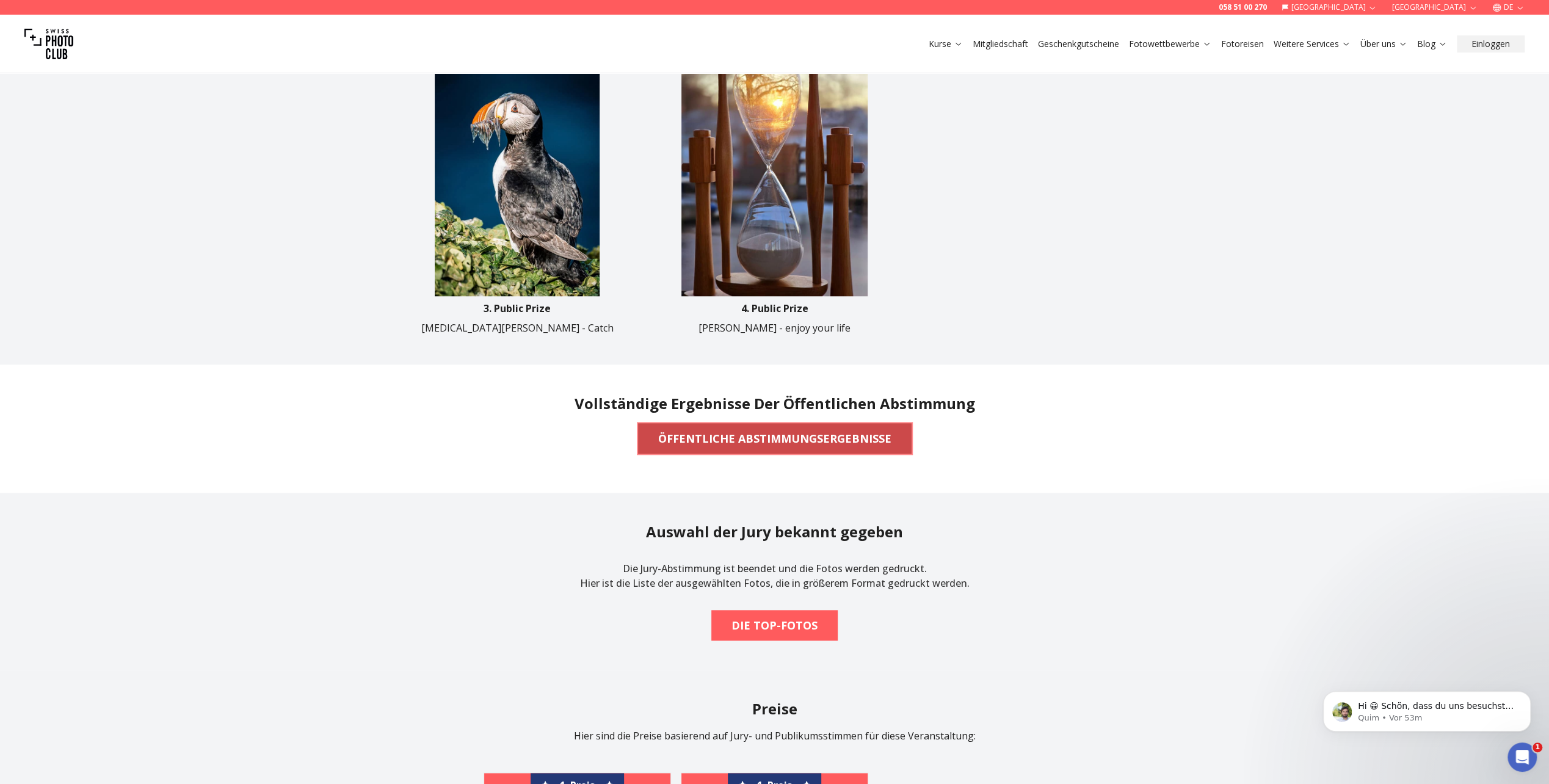
click at [877, 437] on b "ÖFFENTLICHE ABSTIMMUNGSERGEBNISSE" at bounding box center [775, 438] width 233 height 17
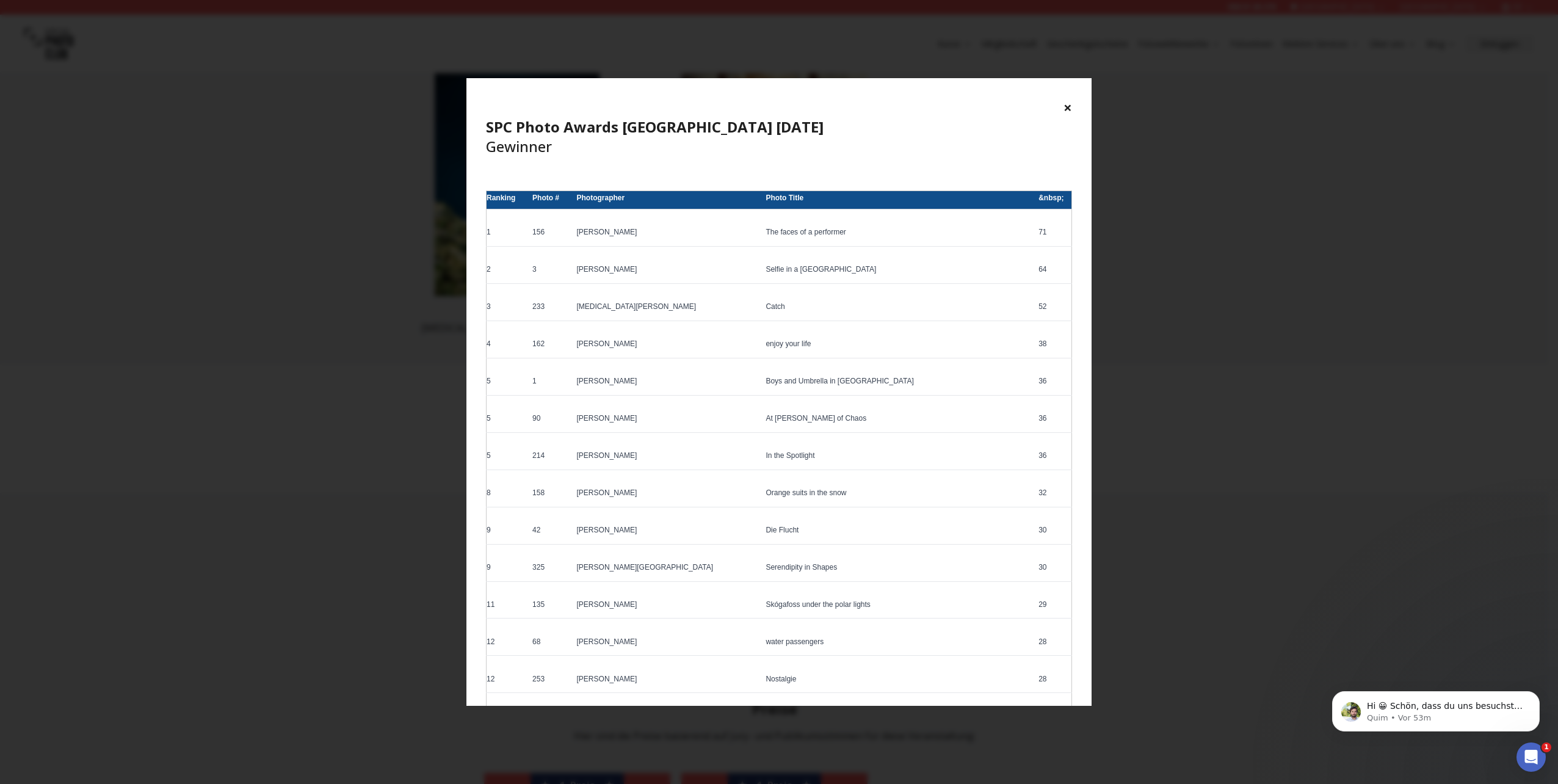
click at [1069, 108] on button "×" at bounding box center [1068, 108] width 9 height 20
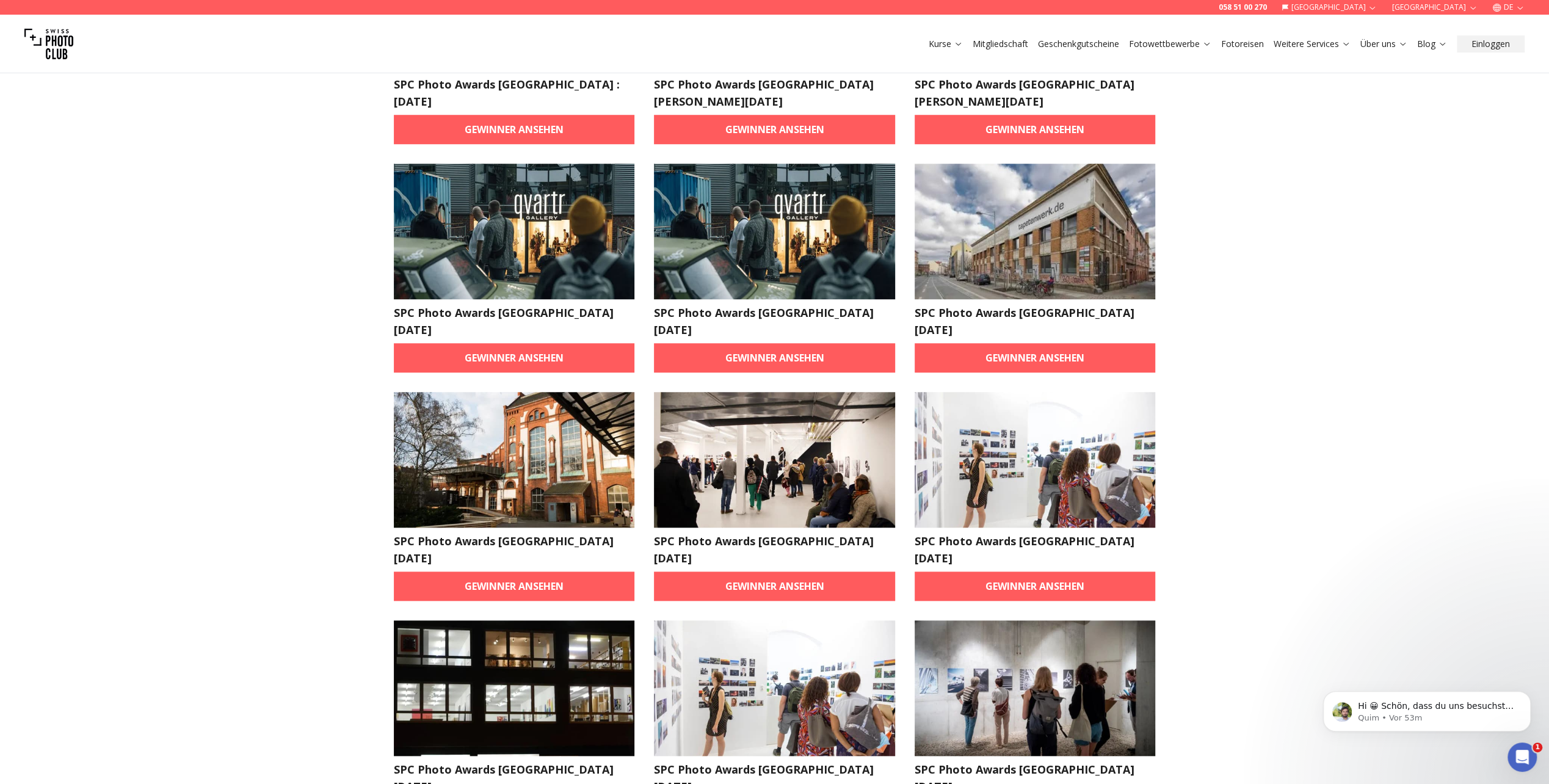
scroll to position [1098, 0]
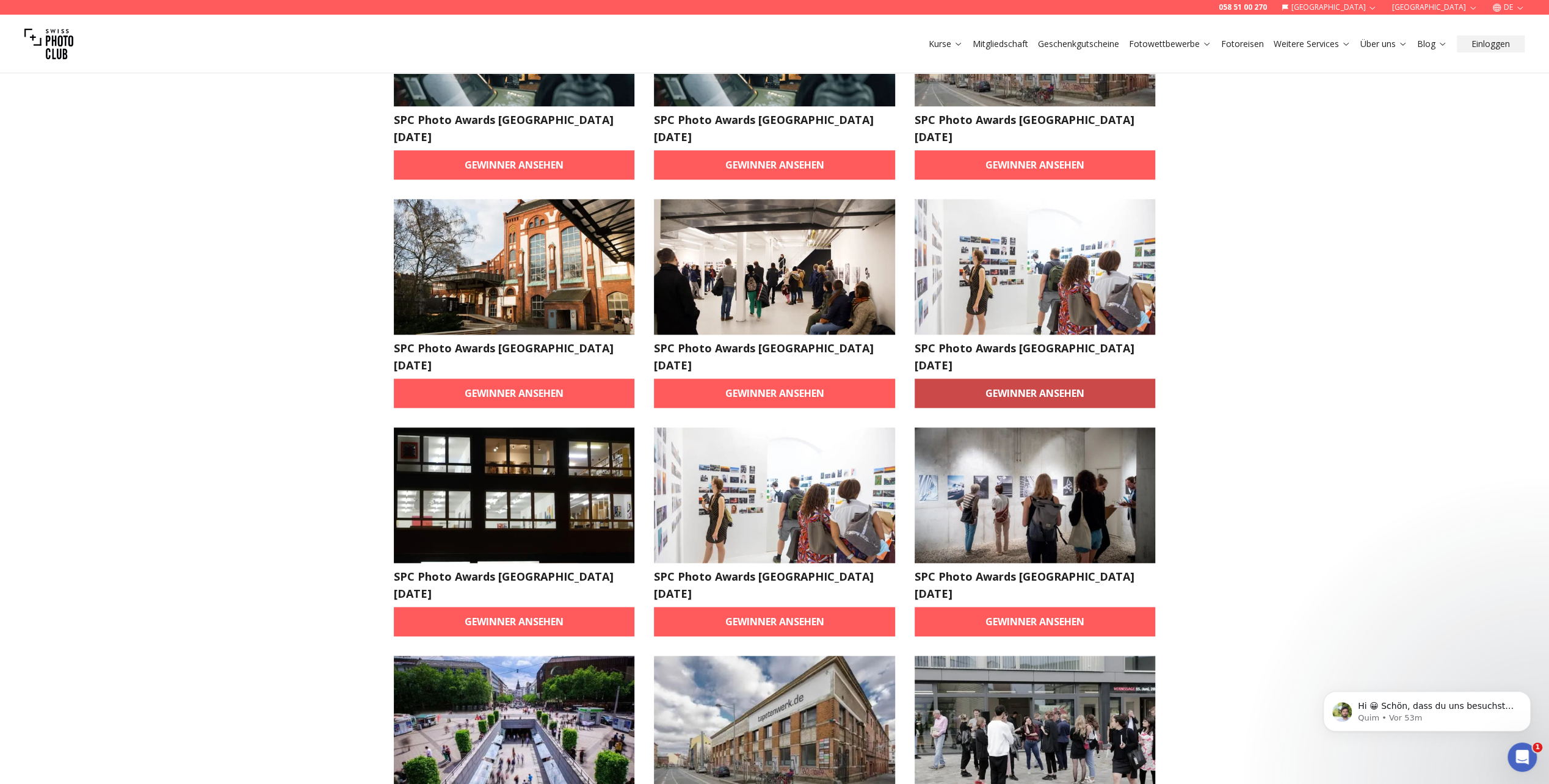
click at [1072, 378] on link "Gewinner ansehen" at bounding box center [1035, 393] width 241 height 29
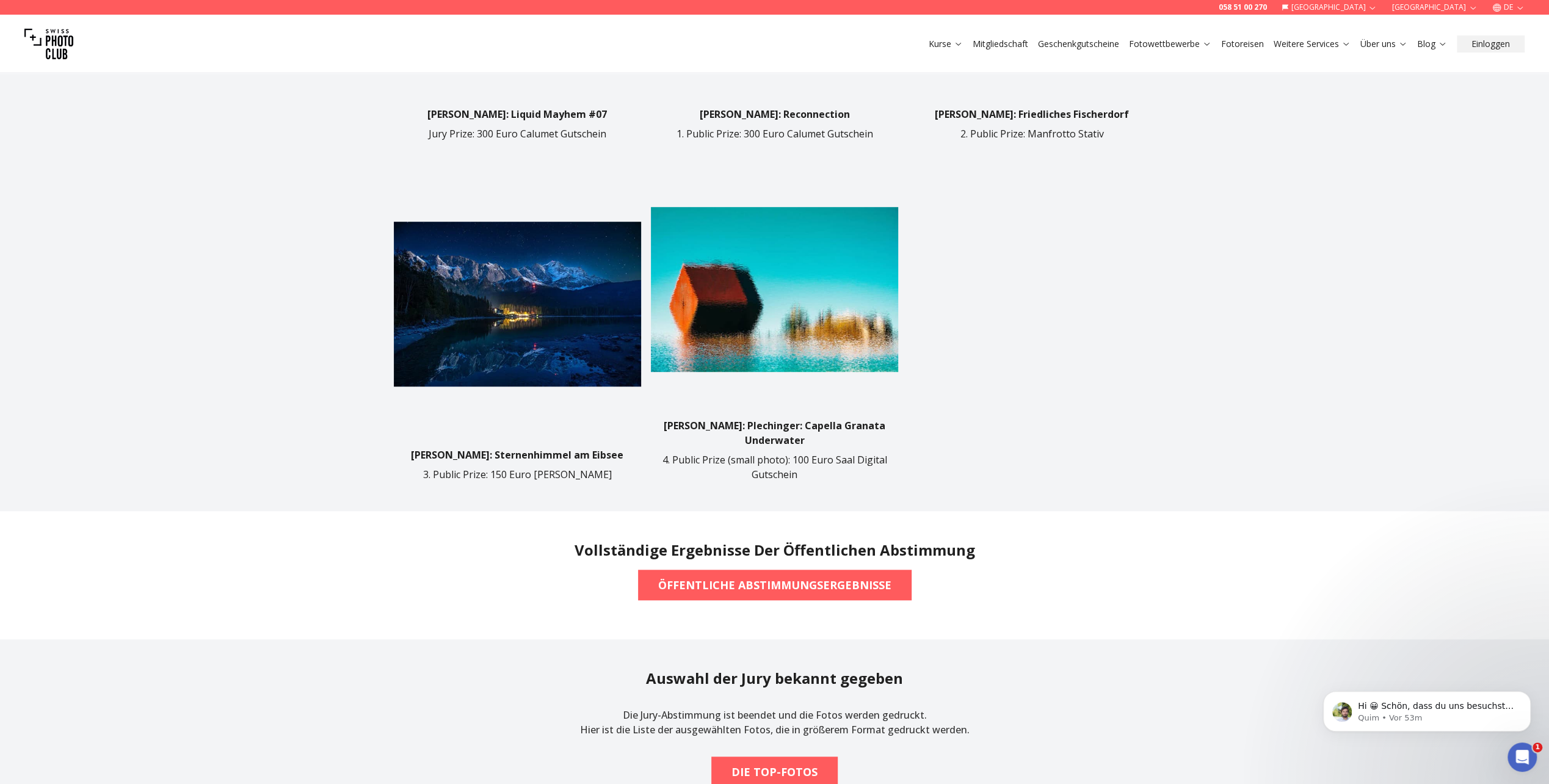
scroll to position [916, 0]
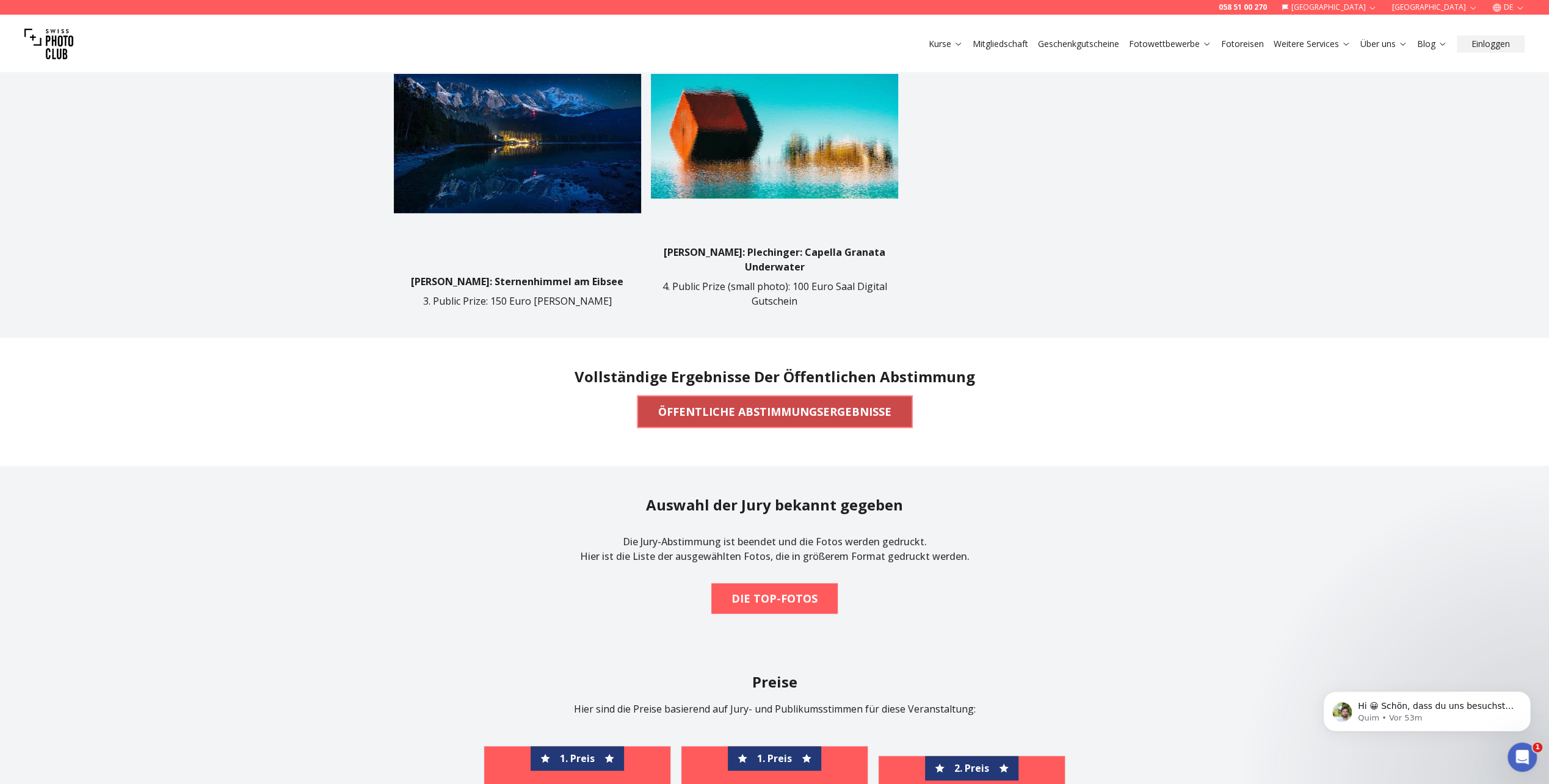
click at [834, 403] on b "ÖFFENTLICHE ABSTIMMUNGSERGEBNISSE" at bounding box center [775, 411] width 233 height 17
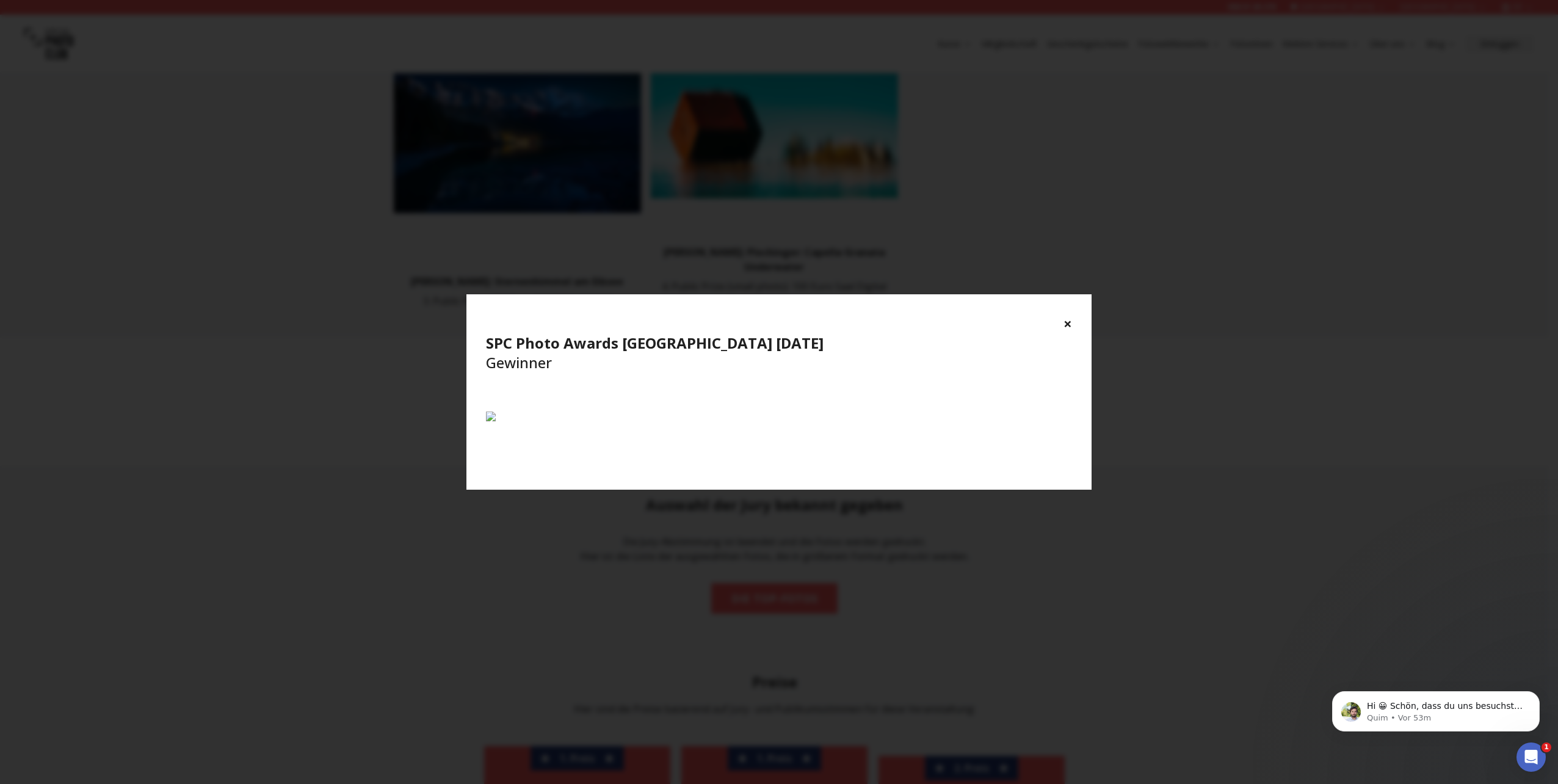
click at [1069, 325] on button "×" at bounding box center [1068, 323] width 9 height 20
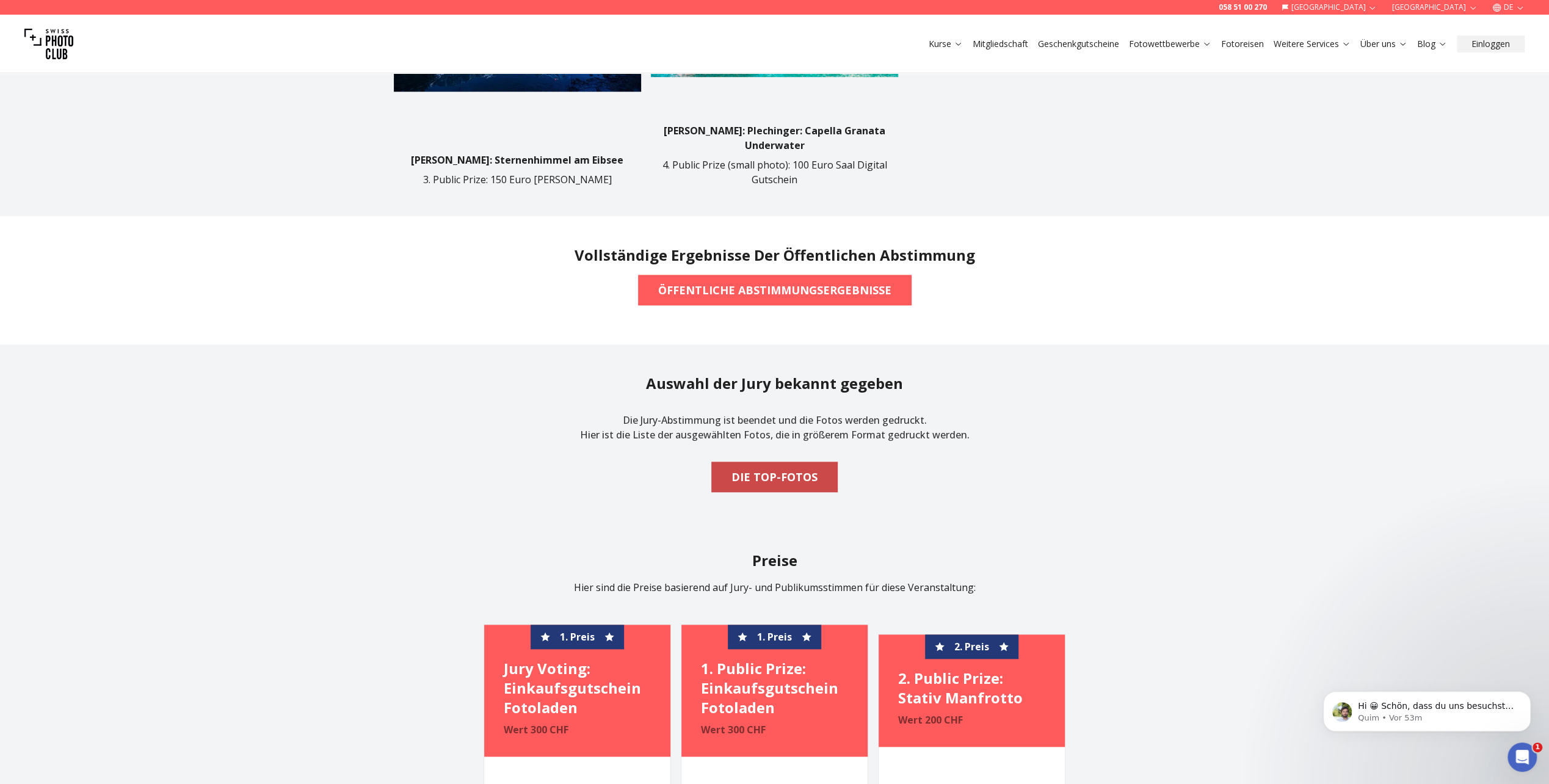
scroll to position [1038, 0]
click at [776, 467] on b "DIE TOP-FOTOS" at bounding box center [775, 475] width 86 height 17
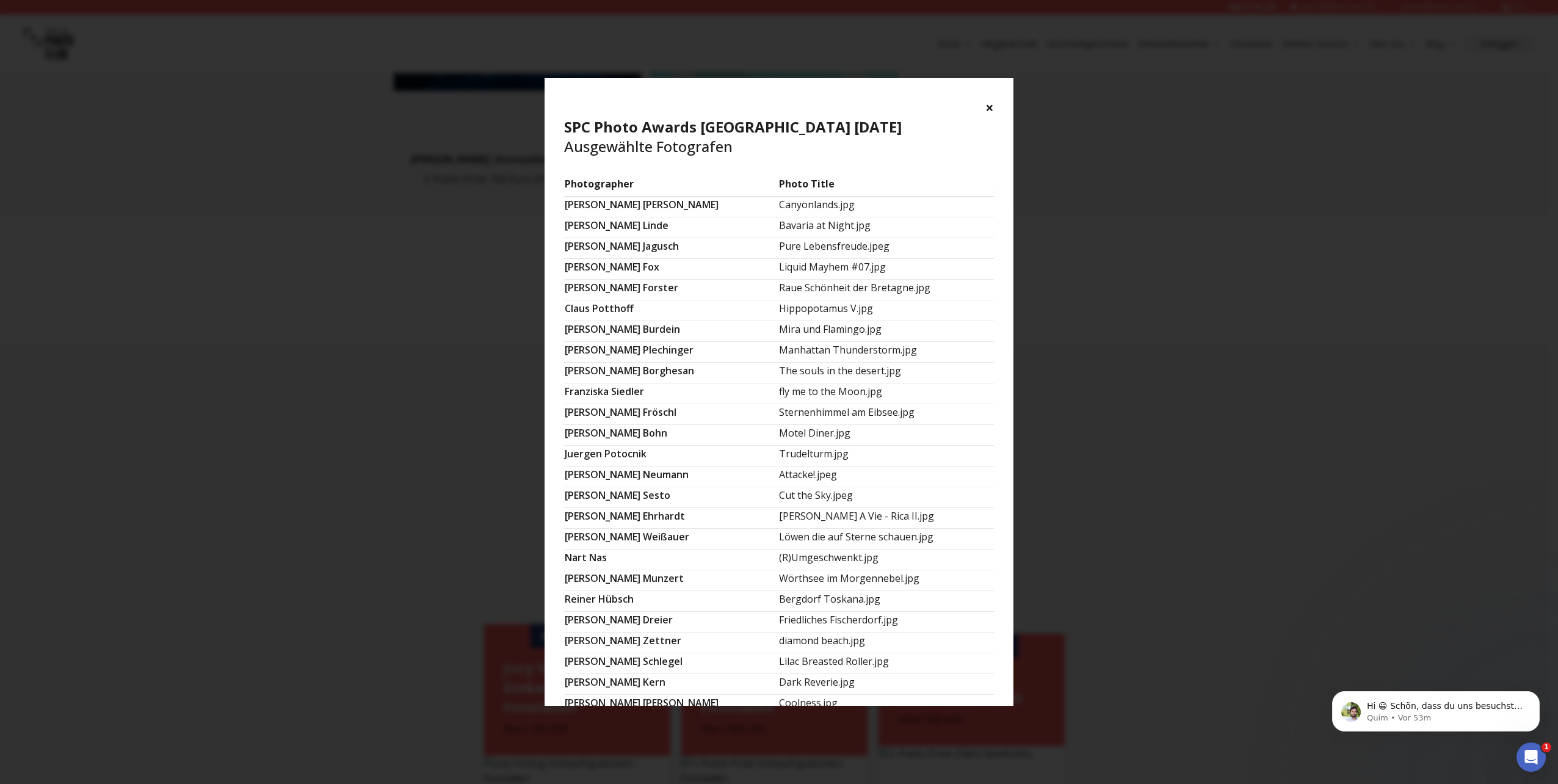
click at [990, 110] on button "×" at bounding box center [990, 108] width 9 height 20
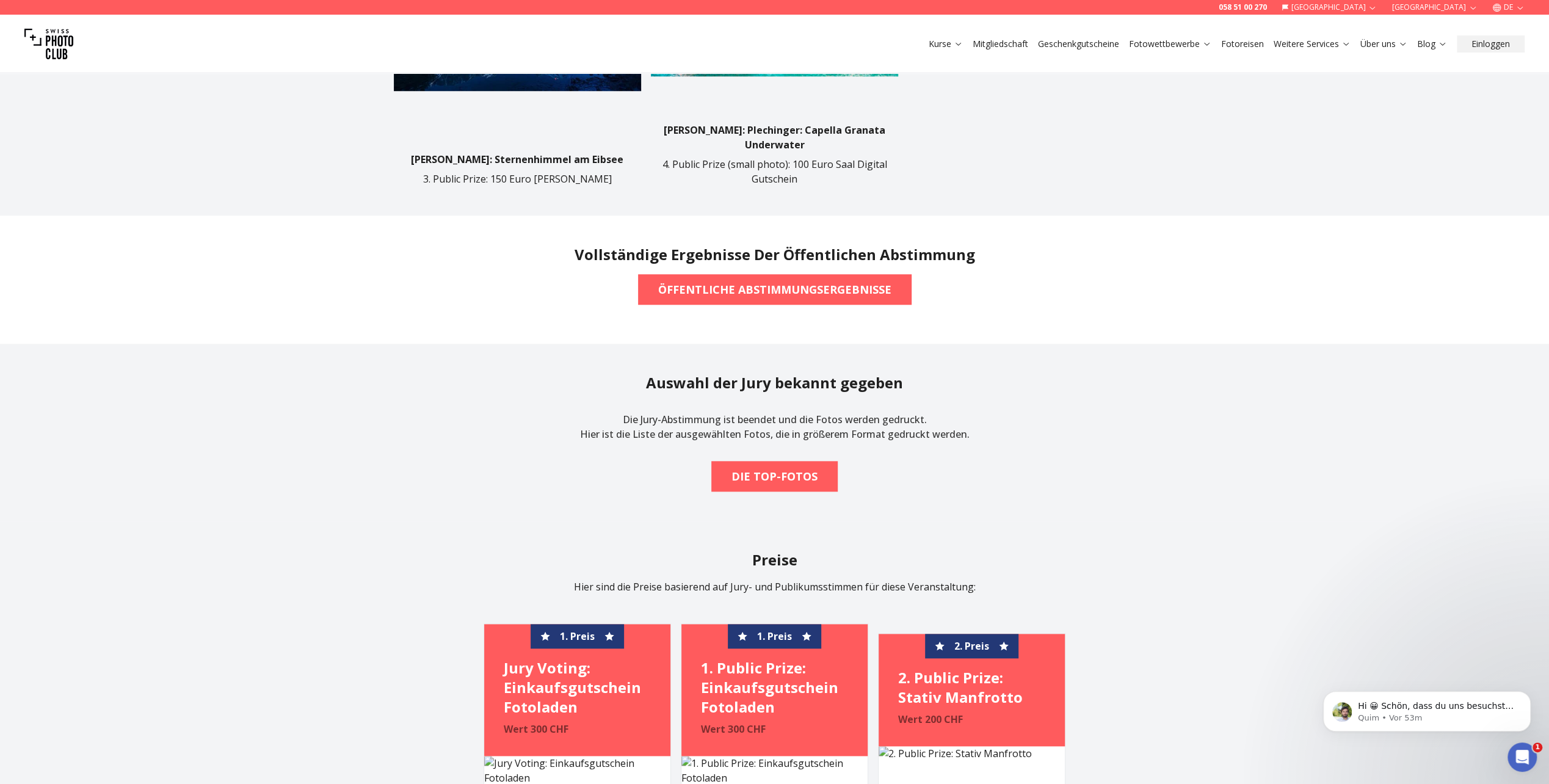
click at [807, 246] on h2 "Vollständige Ergebnisse der öffentlichen Abstimmung" at bounding box center [774, 255] width 400 height 20
click at [803, 281] on b "ÖFFENTLICHE ABSTIMMUNGSERGEBNISSE" at bounding box center [775, 289] width 233 height 17
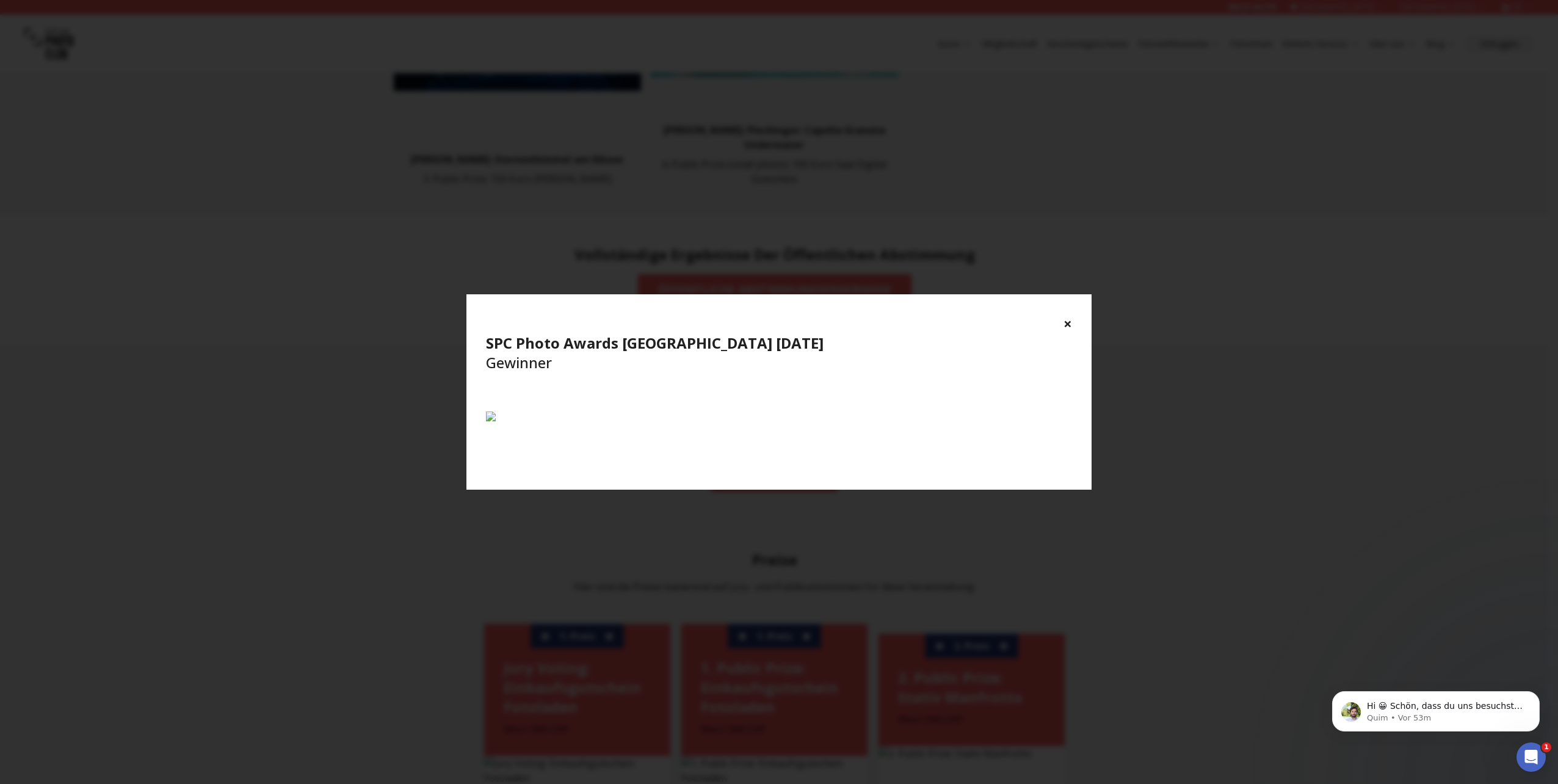
click at [1069, 321] on button "×" at bounding box center [1068, 323] width 9 height 20
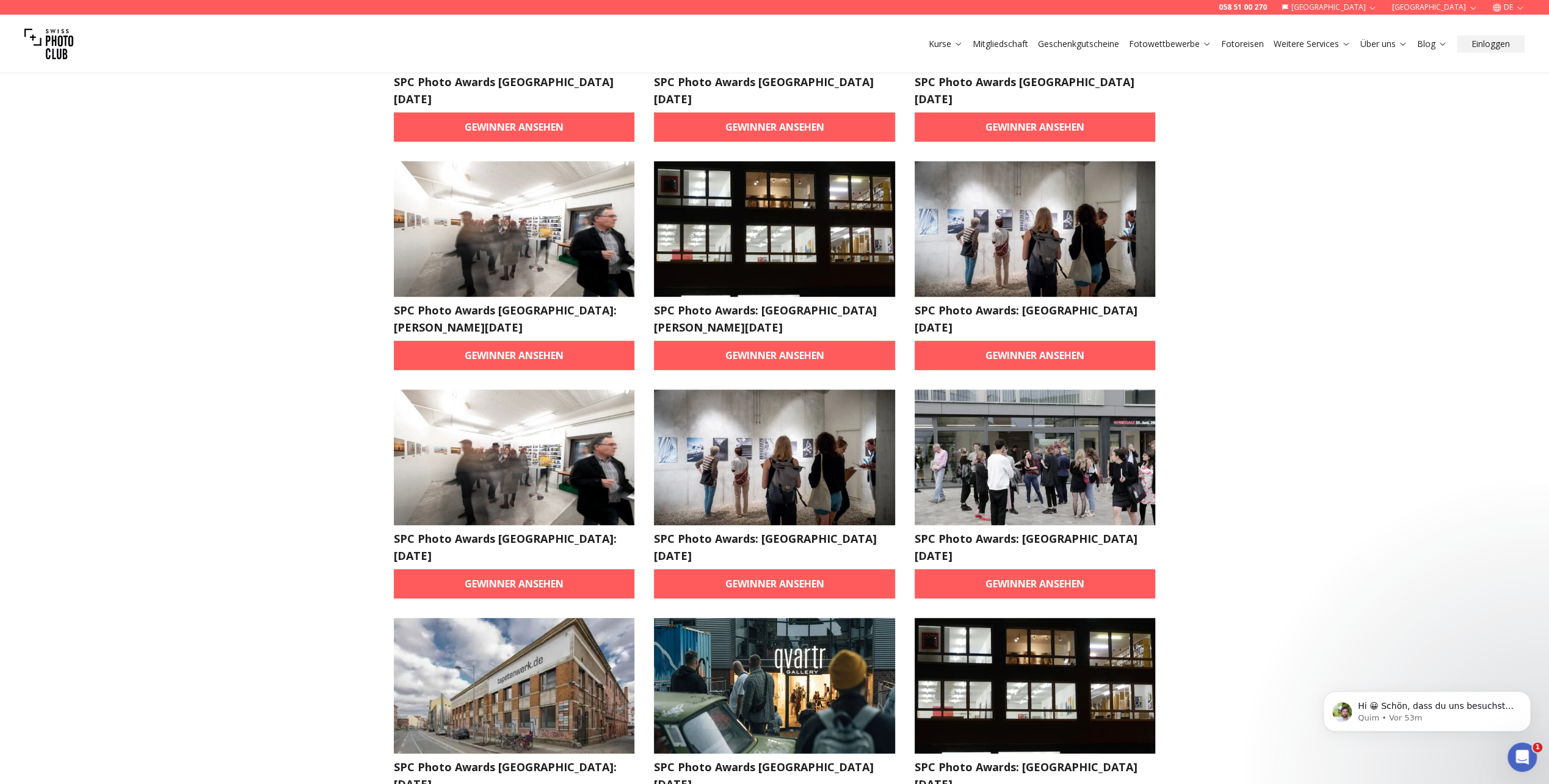
scroll to position [672, 0]
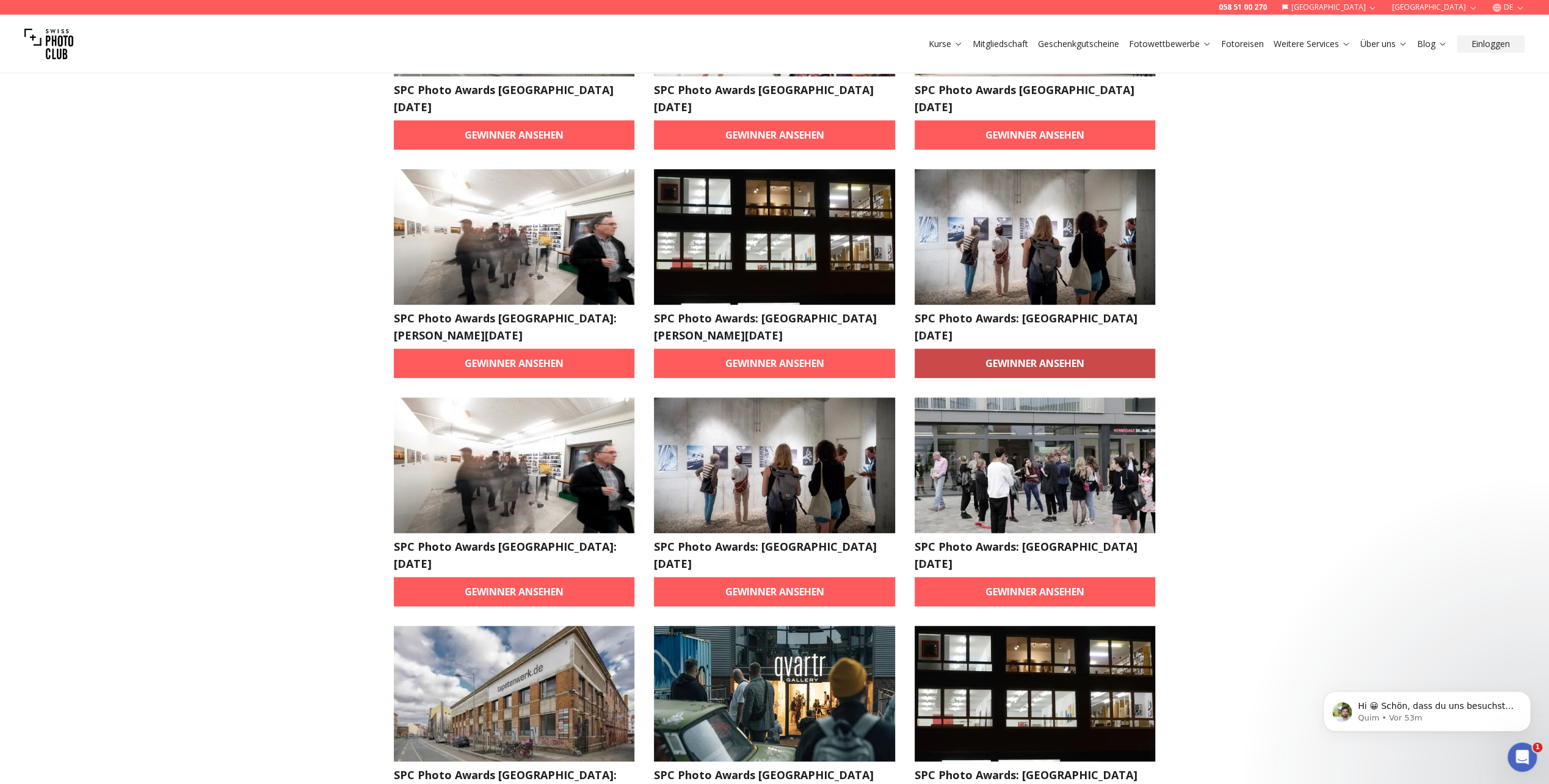
click at [1057, 349] on link "Gewinner ansehen" at bounding box center [1035, 363] width 241 height 29
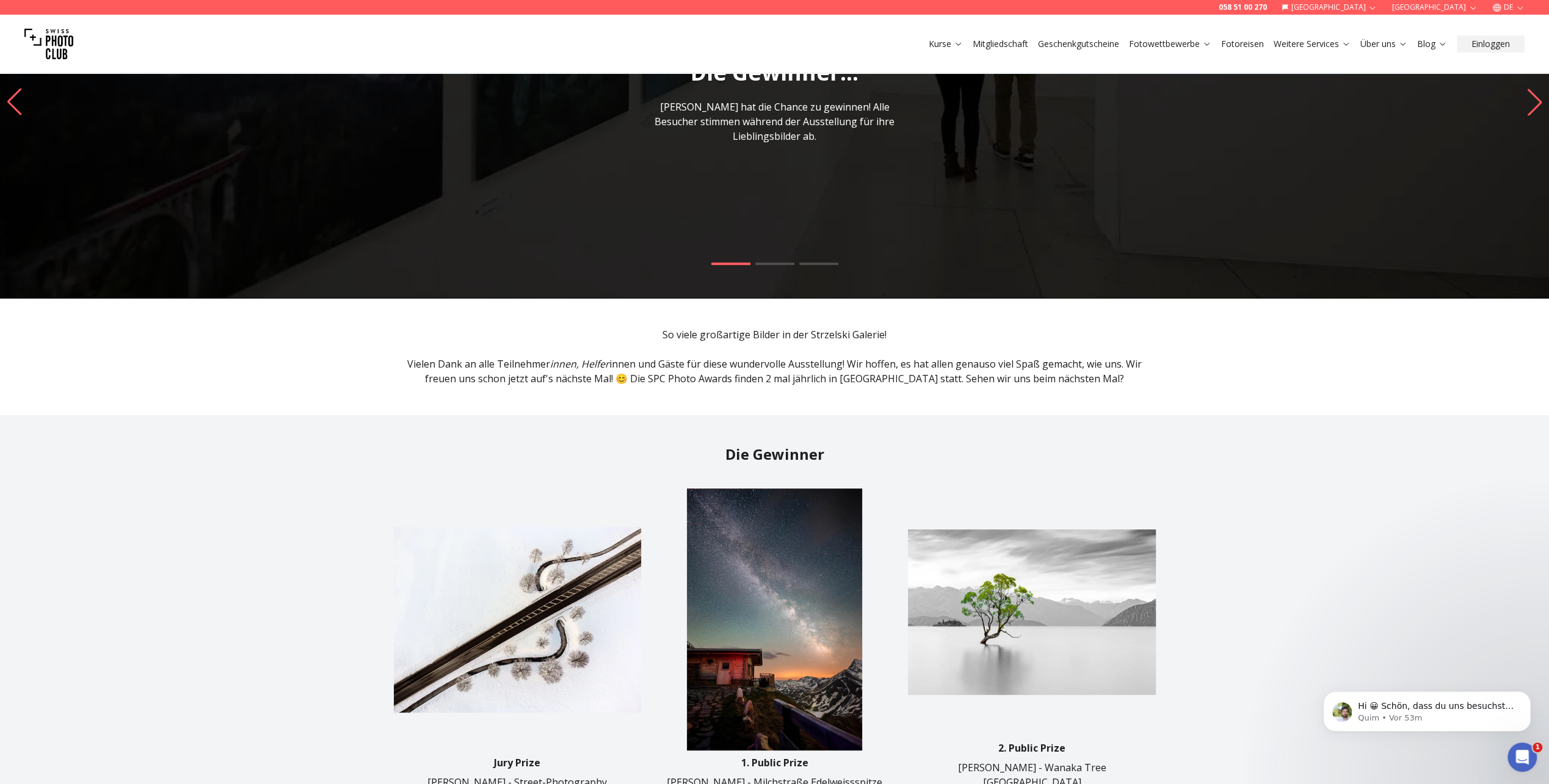
scroll to position [305, 0]
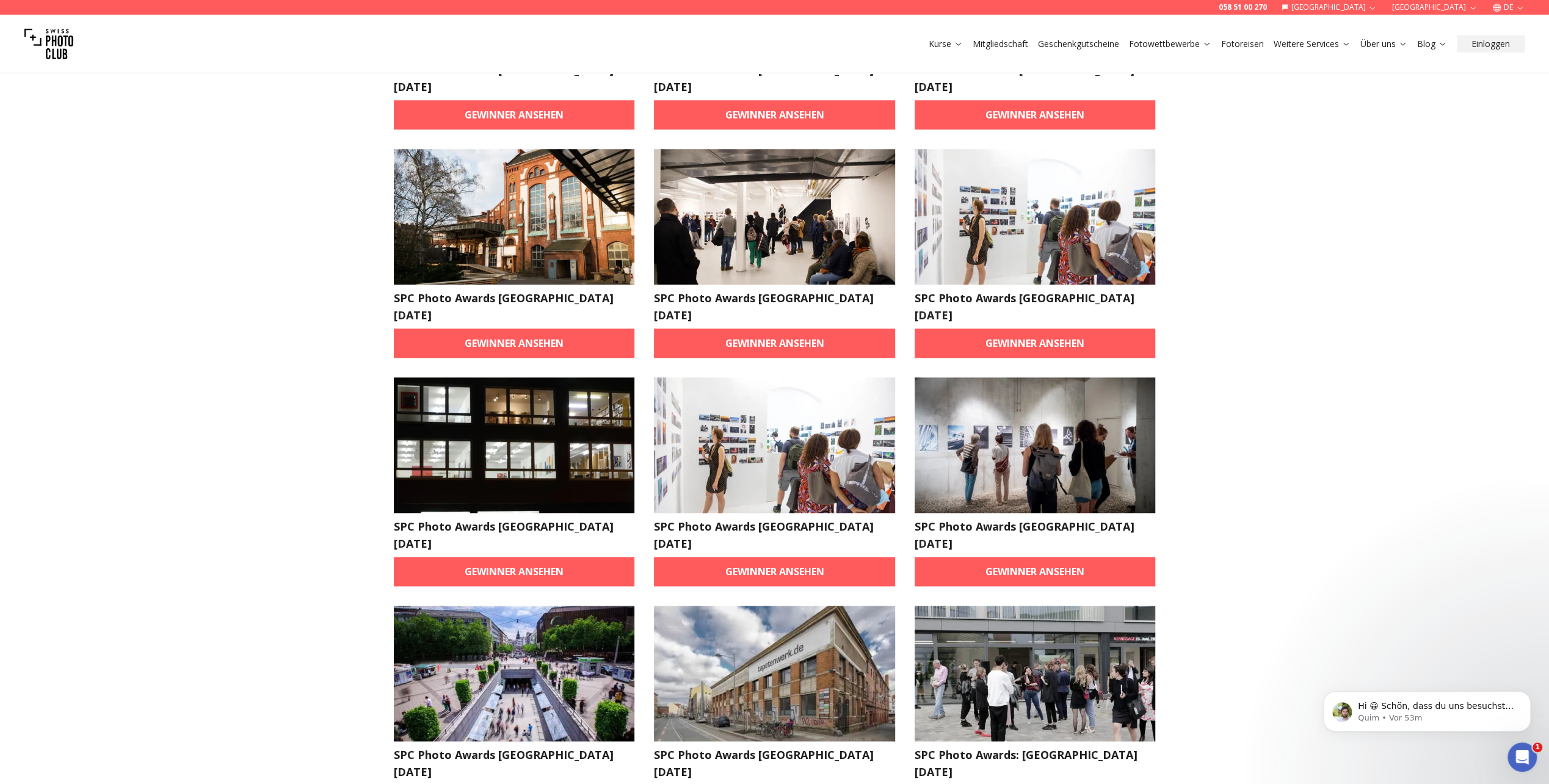
scroll to position [1221, 0]
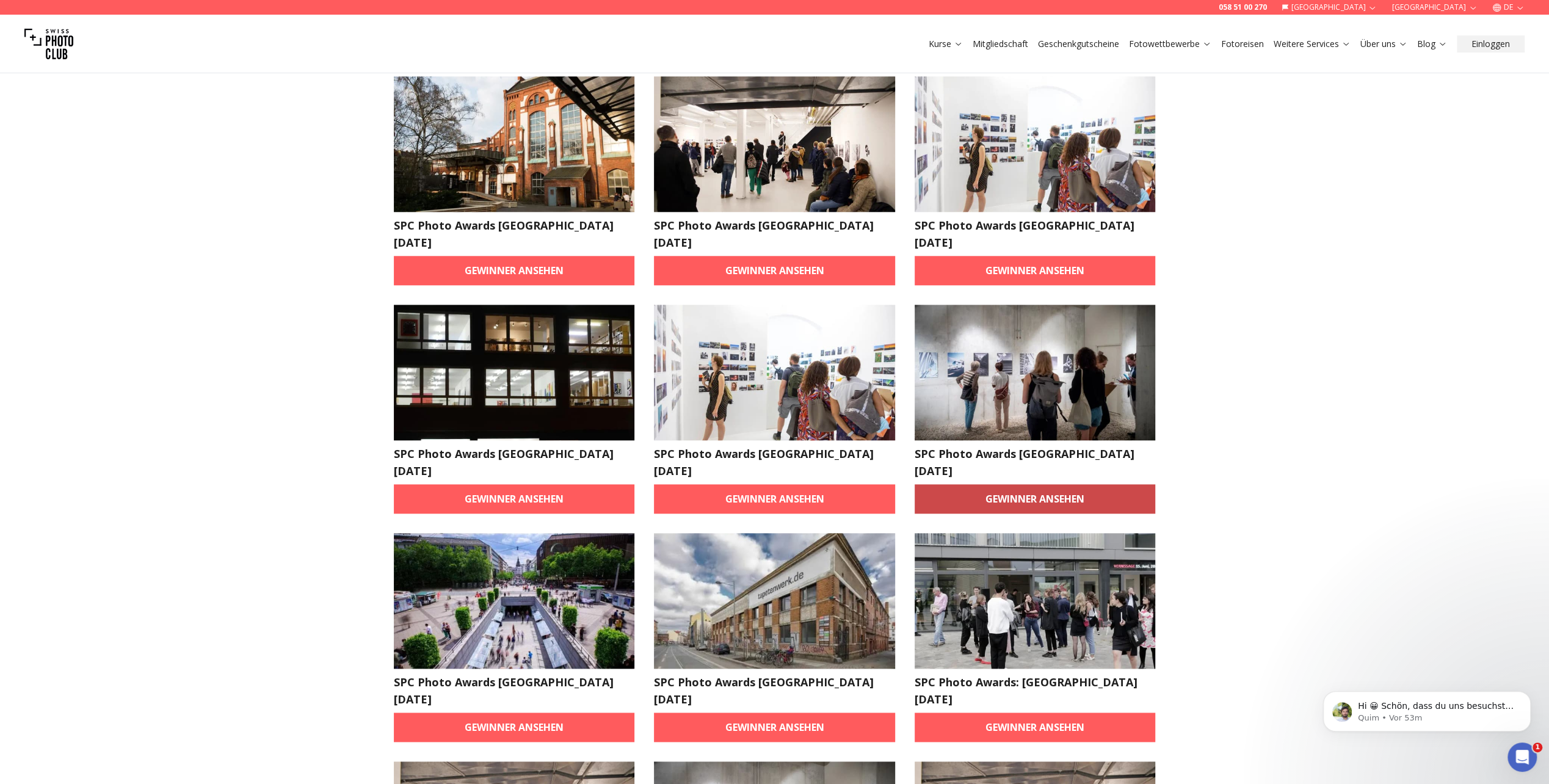
click at [1046, 484] on link "Gewinner ansehen" at bounding box center [1035, 499] width 241 height 29
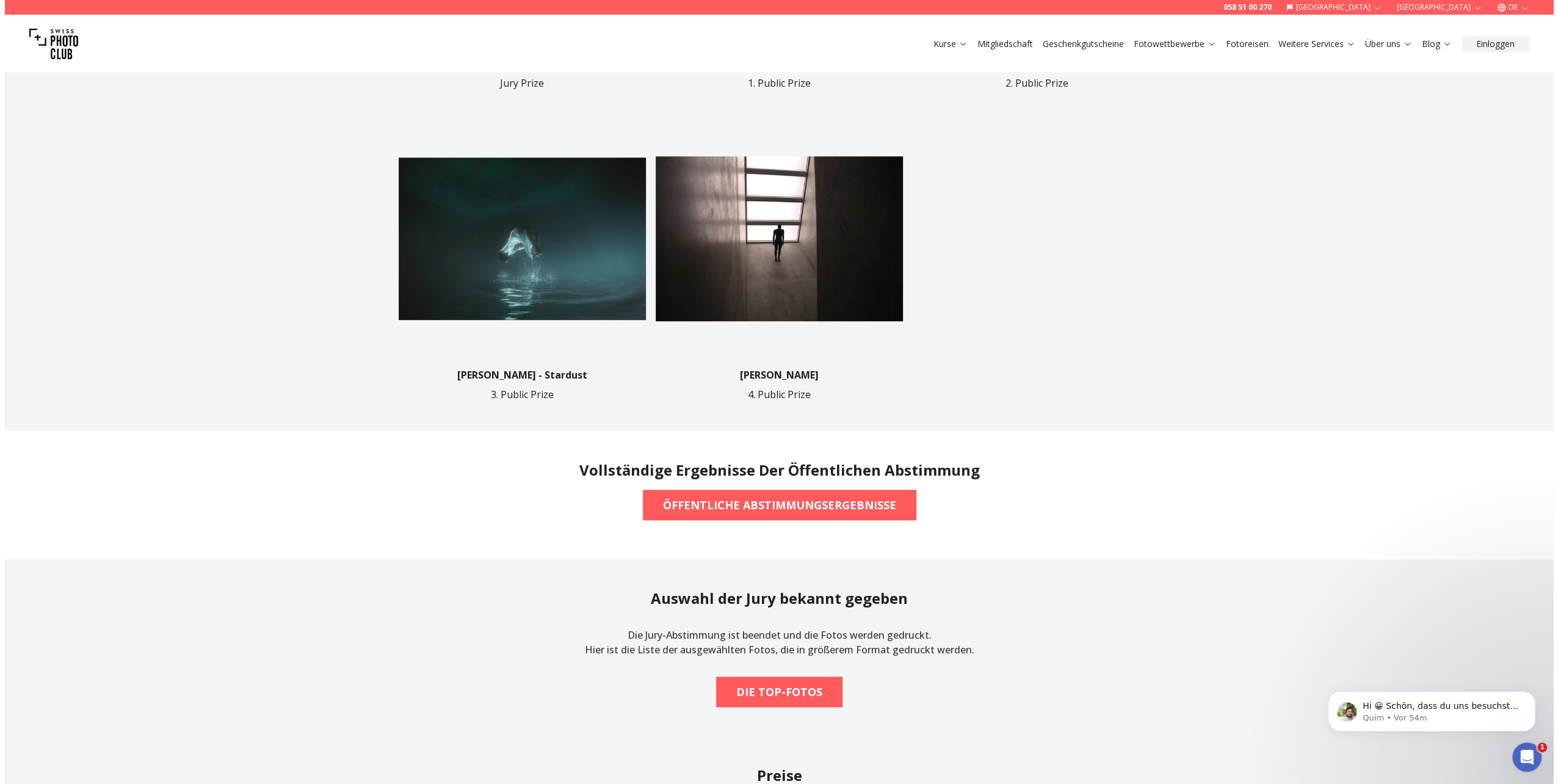
scroll to position [854, 0]
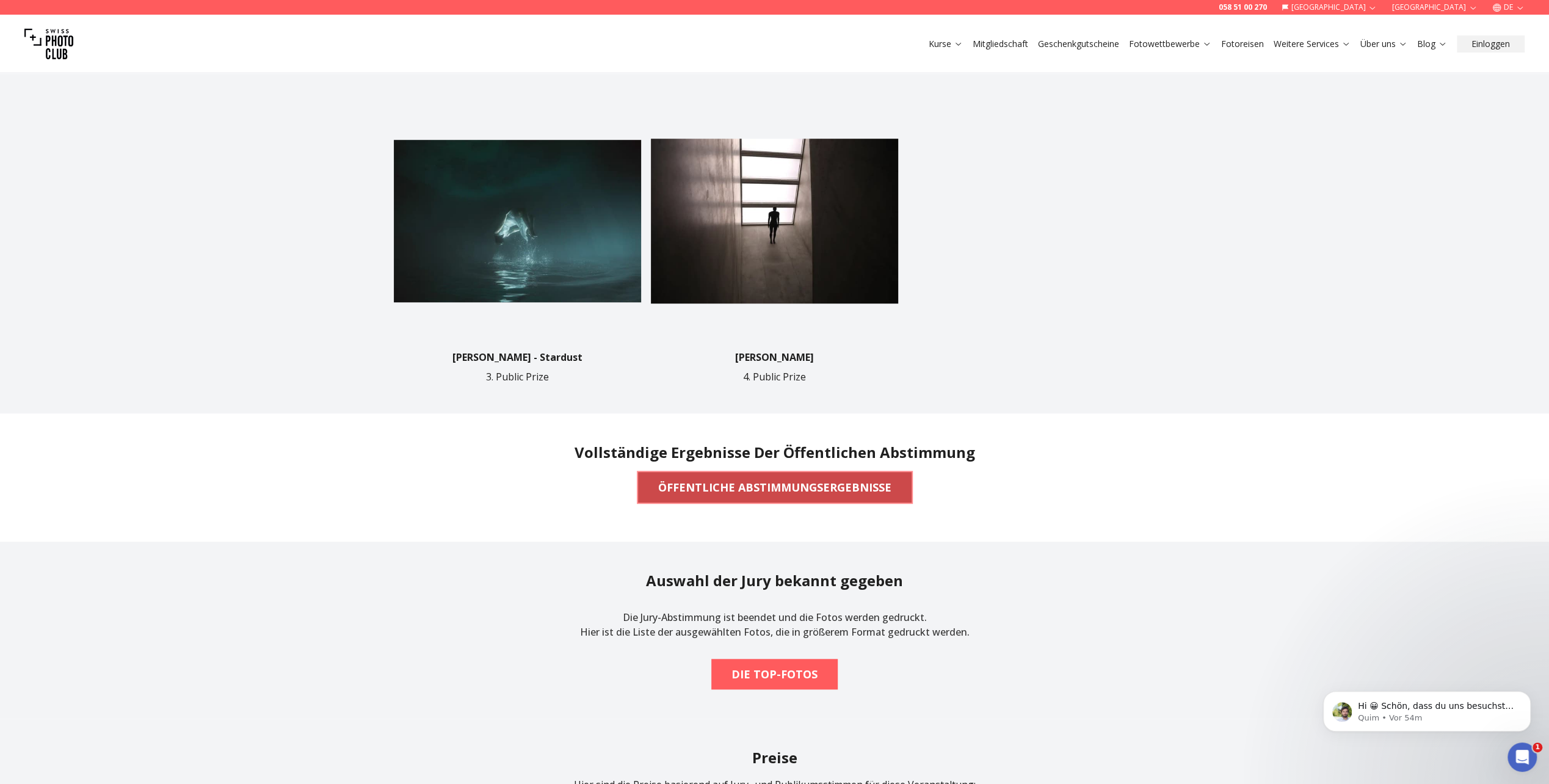
click at [822, 486] on b "ÖFFENTLICHE ABSTIMMUNGSERGEBNISSE" at bounding box center [775, 486] width 233 height 17
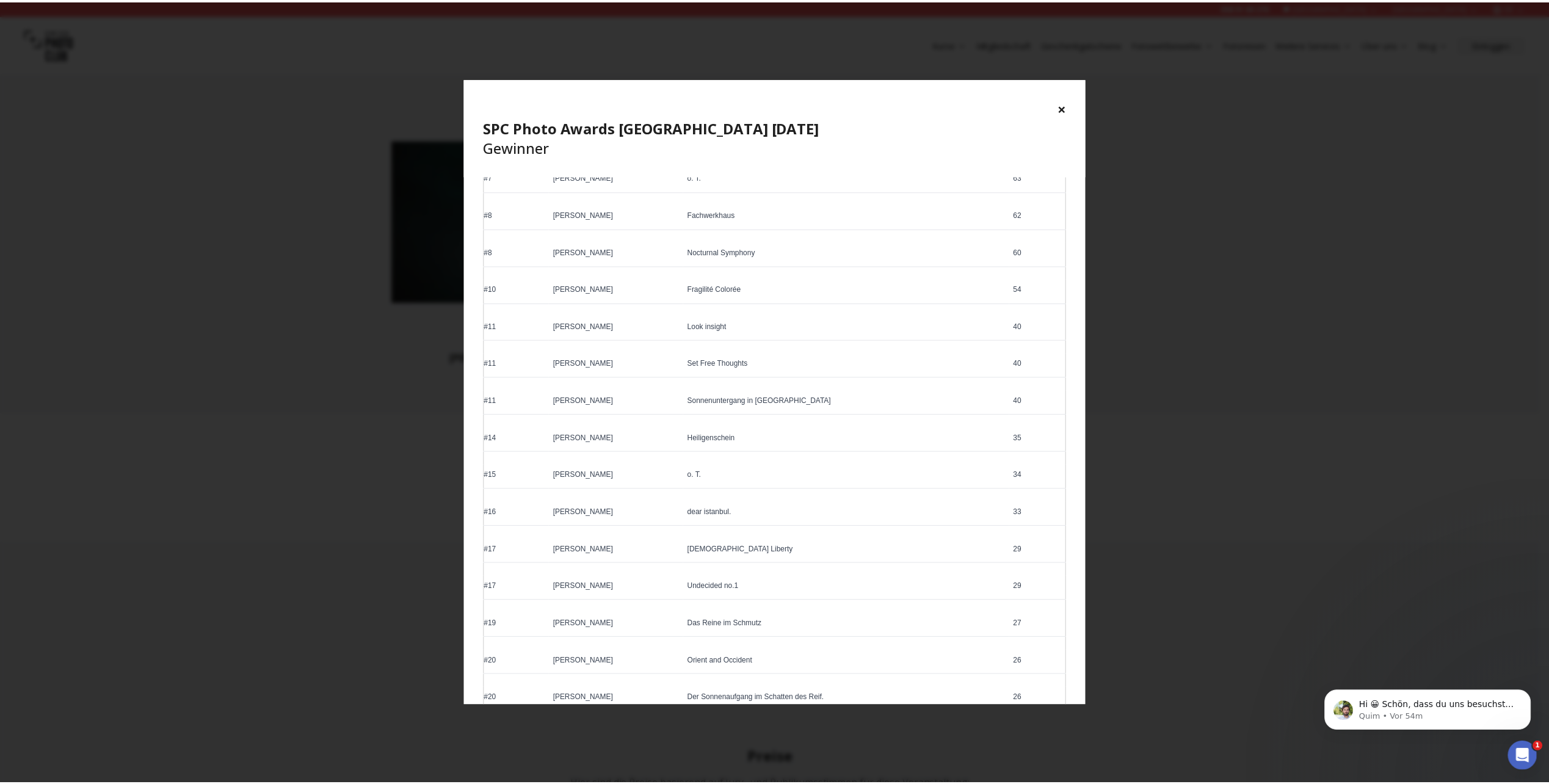
scroll to position [427, 0]
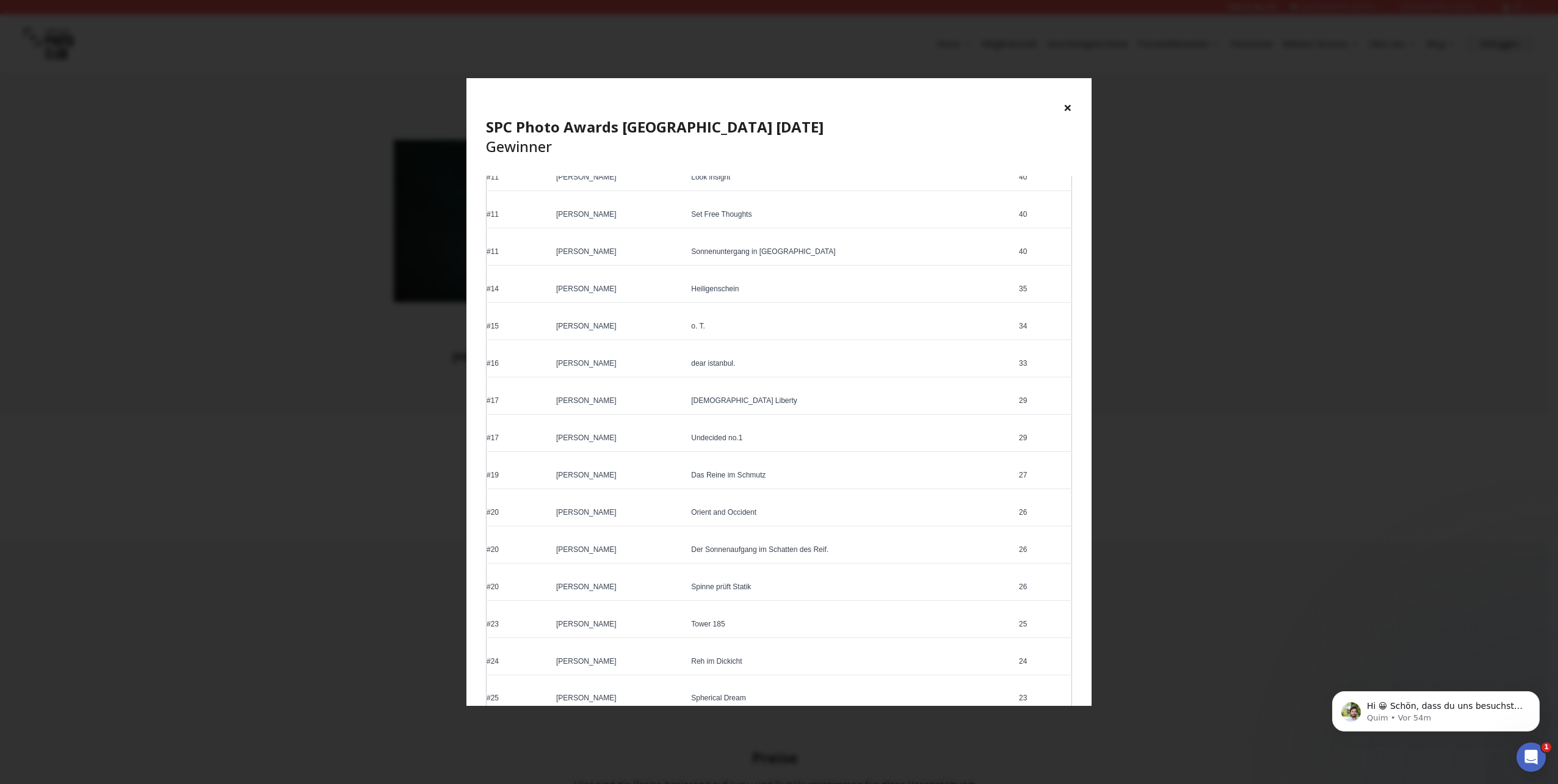
click at [1072, 106] on div "× SPC Photo Awards [GEOGRAPHIC_DATA] [DATE] Gewinner" at bounding box center [779, 127] width 625 height 98
click at [1069, 109] on button "×" at bounding box center [1068, 108] width 9 height 20
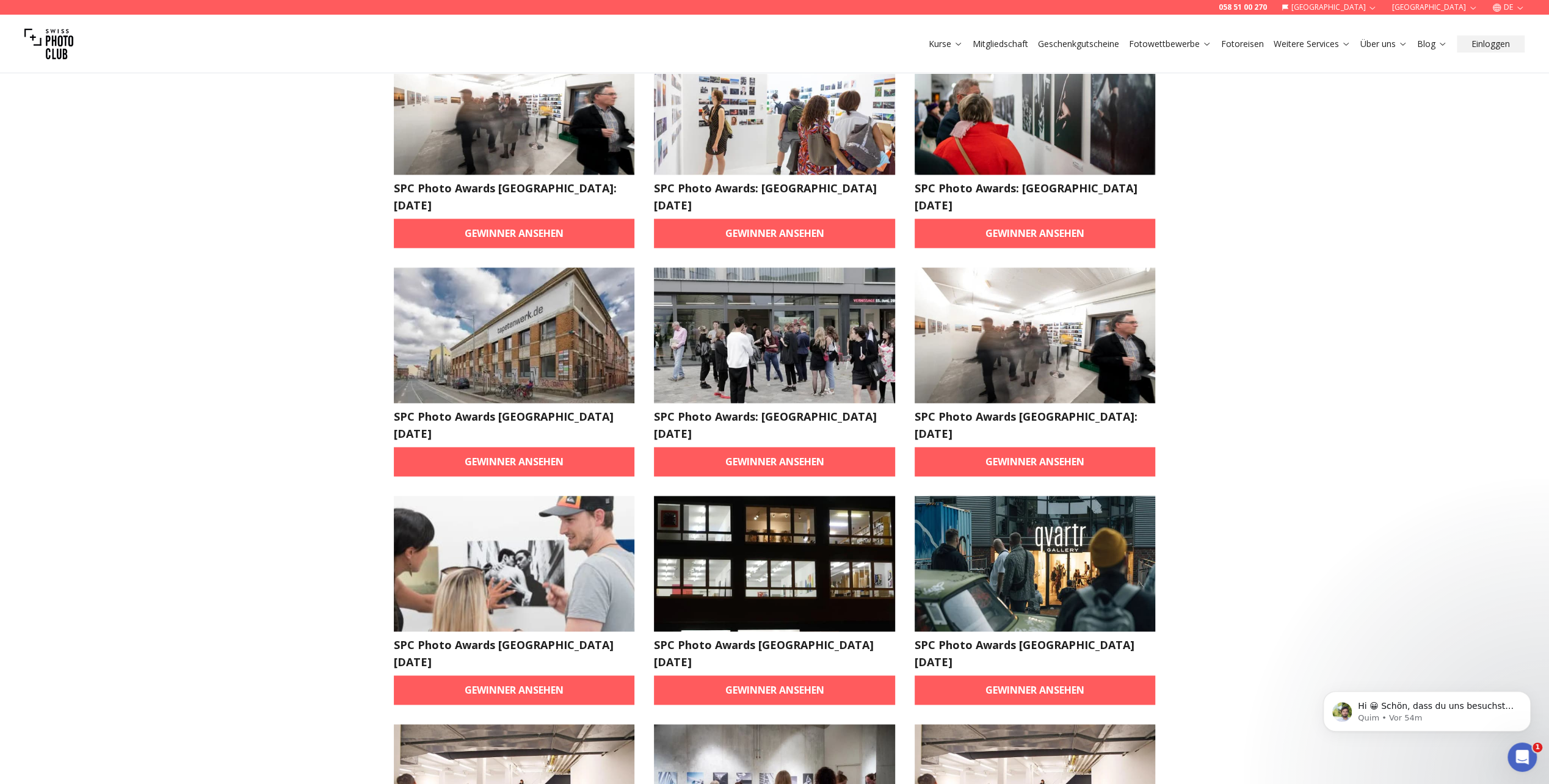
scroll to position [1648, 0]
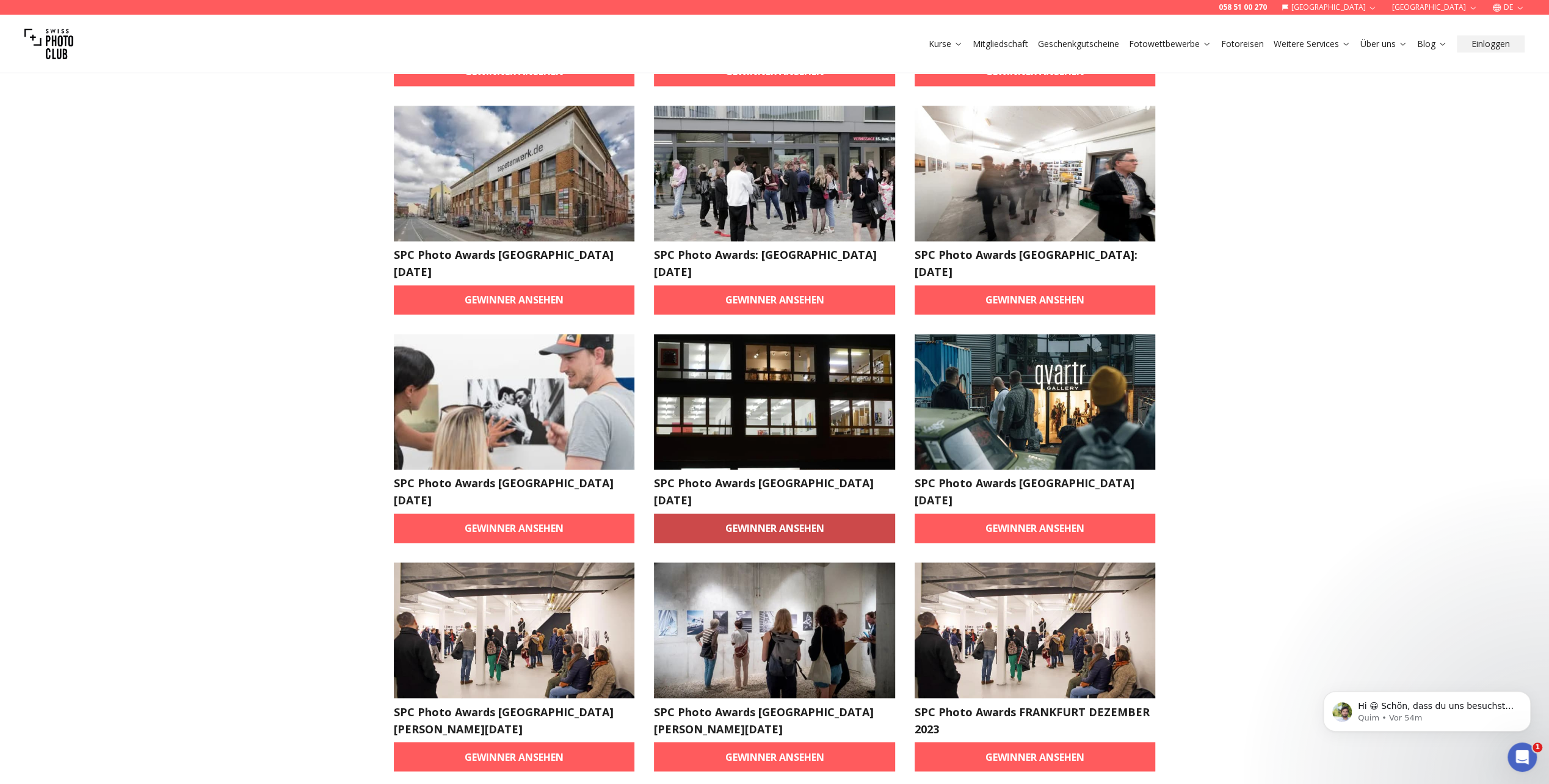
click at [760, 513] on link "Gewinner ansehen" at bounding box center [775, 528] width 241 height 29
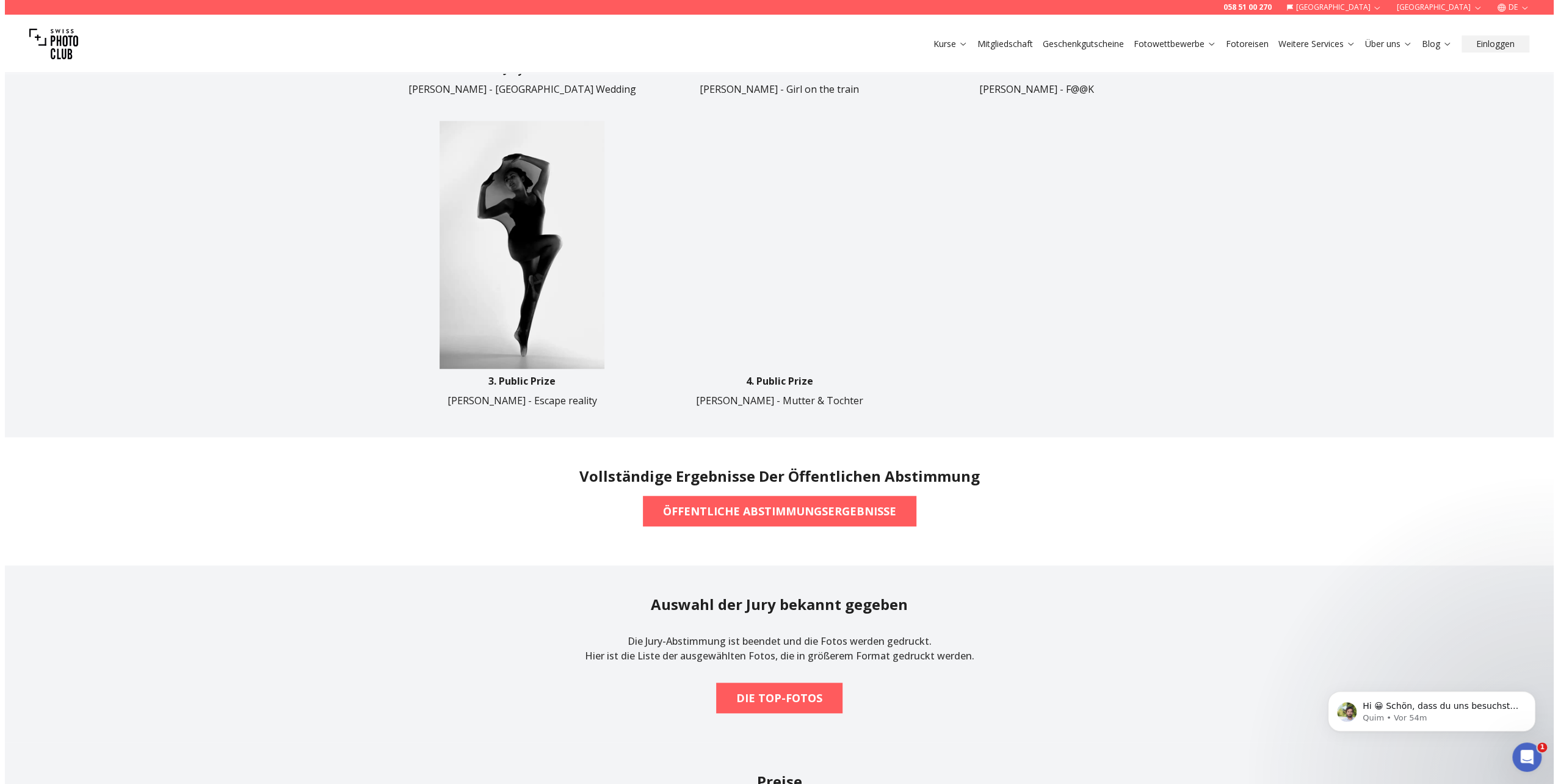
scroll to position [916, 0]
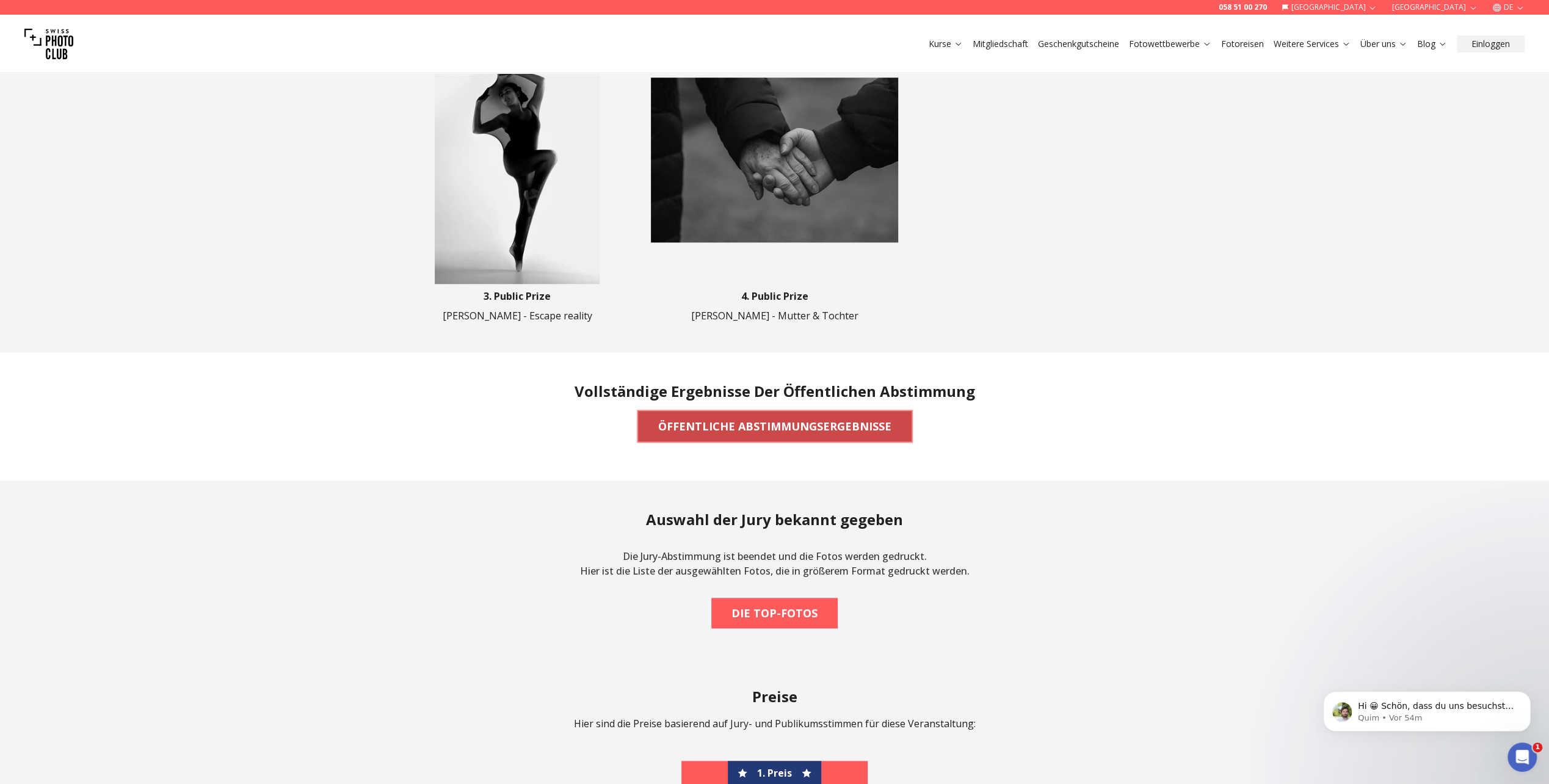
click at [855, 423] on b "ÖFFENTLICHE ABSTIMMUNGSERGEBNISSE" at bounding box center [775, 426] width 233 height 17
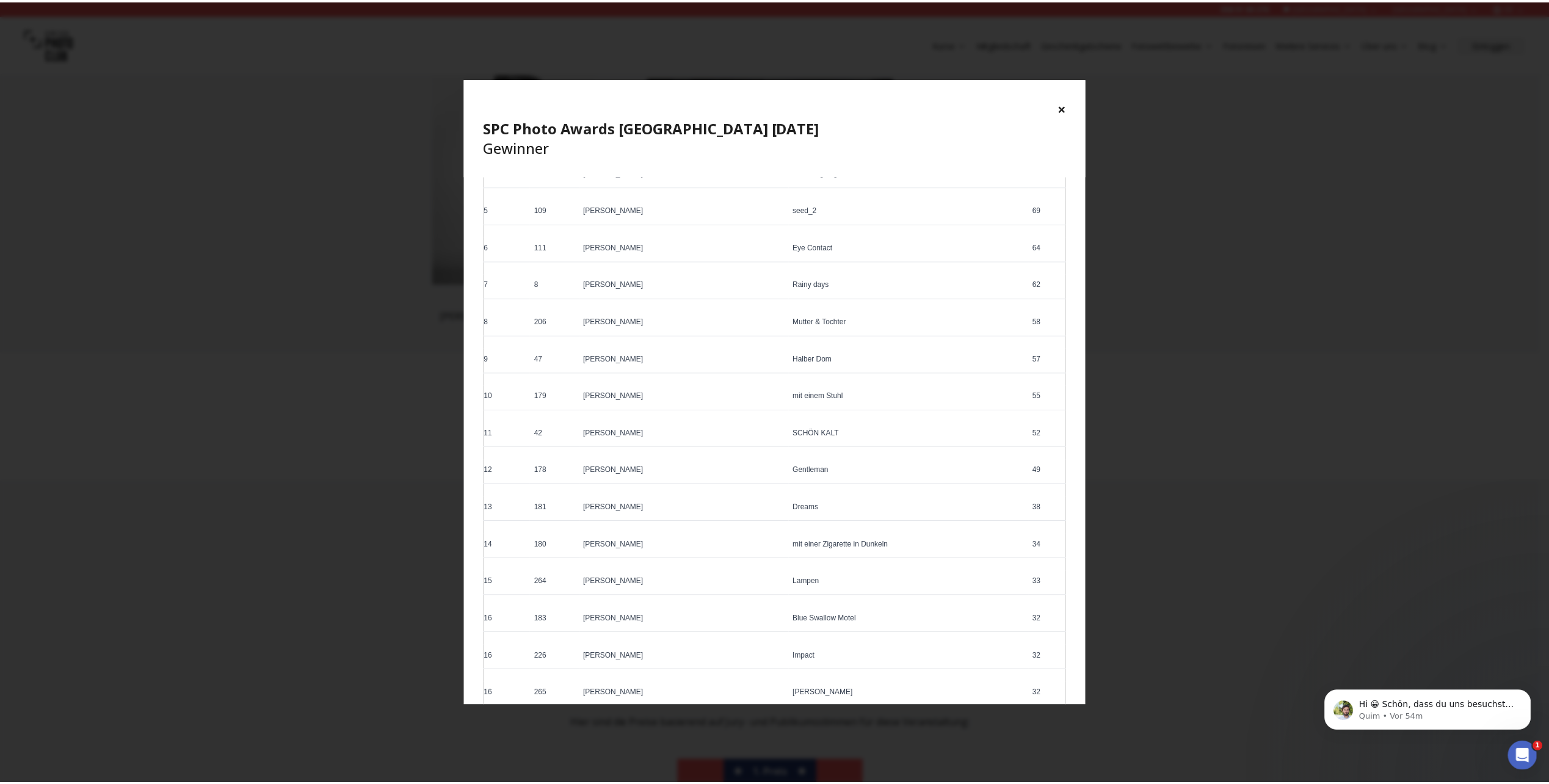
scroll to position [305, 0]
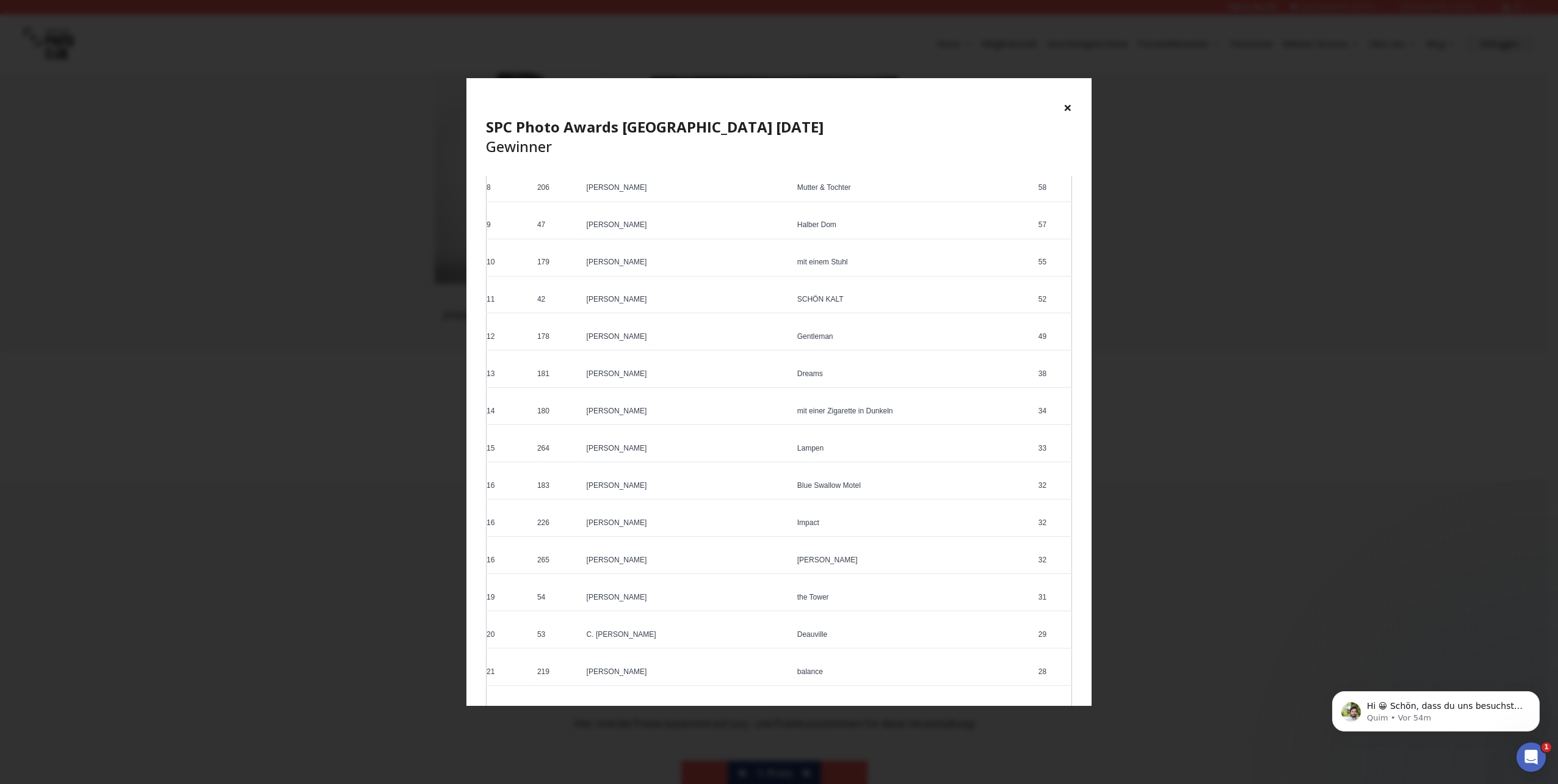
drag, startPoint x: 1071, startPoint y: 105, endPoint x: 1069, endPoint y: 112, distance: 7.3
click at [1070, 107] on button "×" at bounding box center [1068, 108] width 9 height 20
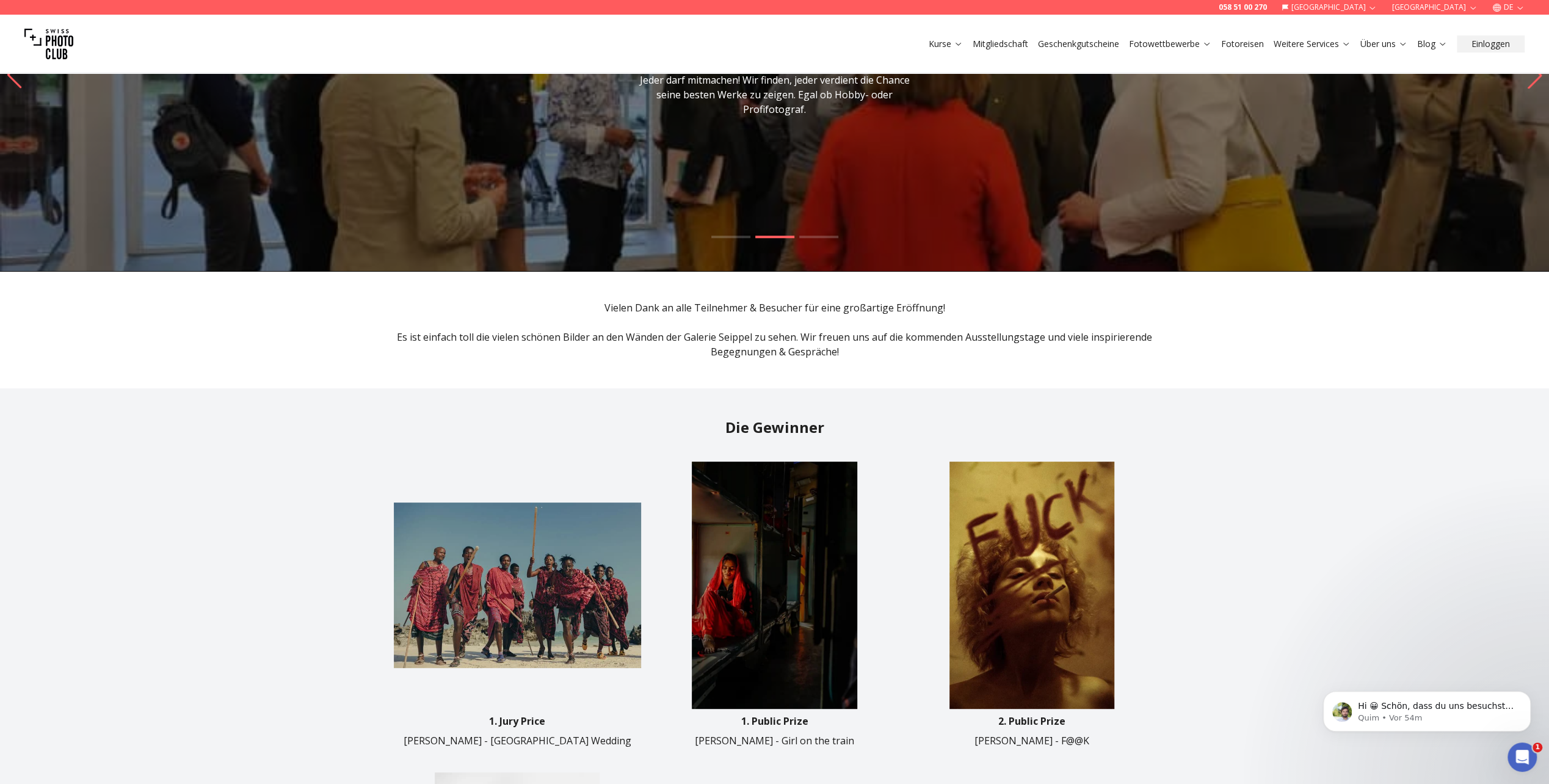
scroll to position [0, 0]
